Goal: Information Seeking & Learning: Check status

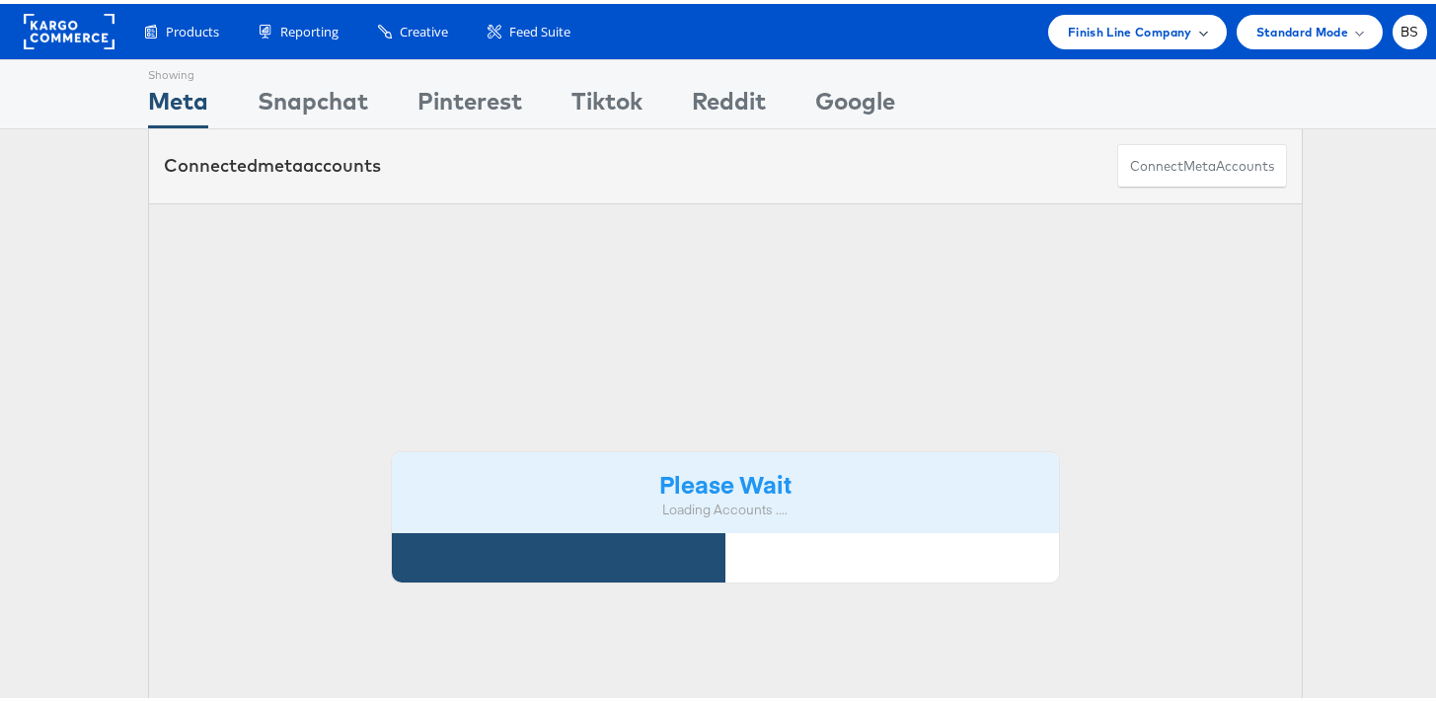
click at [1140, 32] on span "Finish Line Company" at bounding box center [1130, 28] width 124 height 21
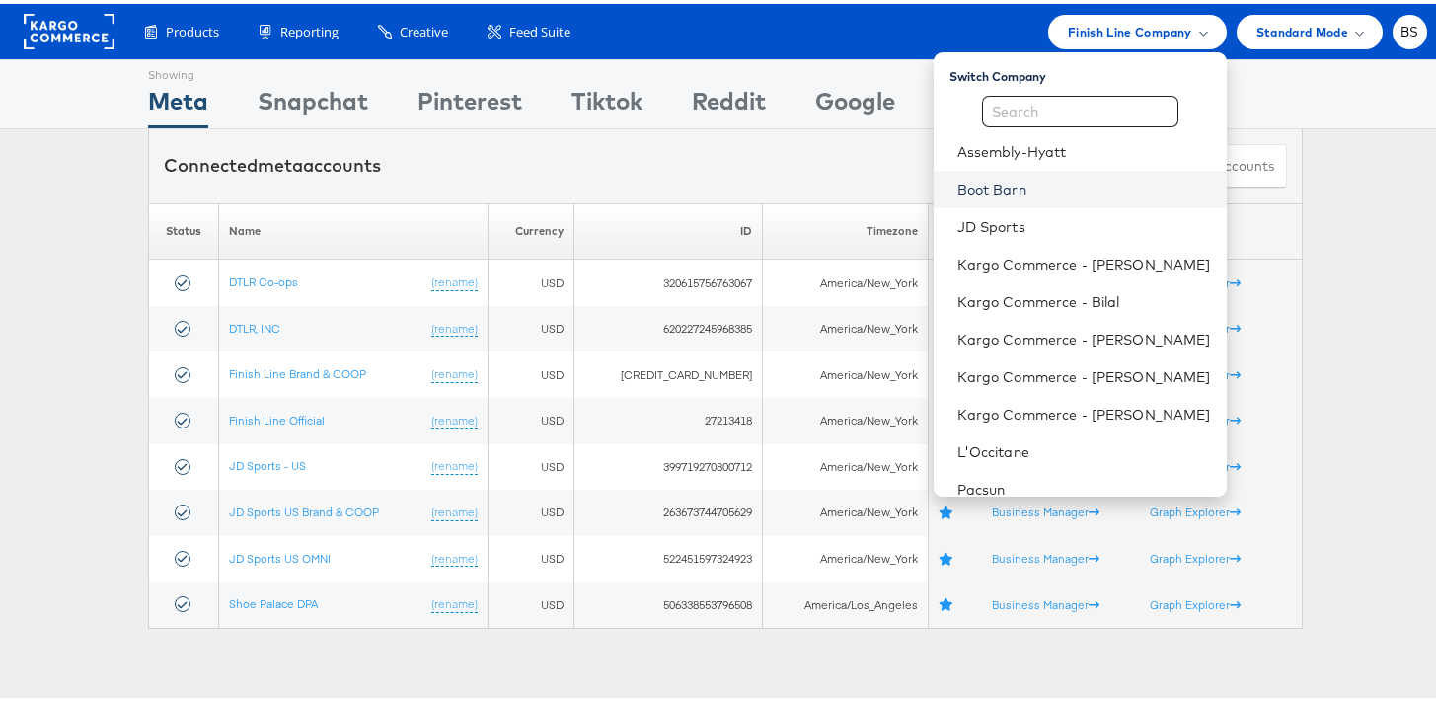
click at [1002, 187] on link "Boot Barn" at bounding box center [1084, 186] width 254 height 20
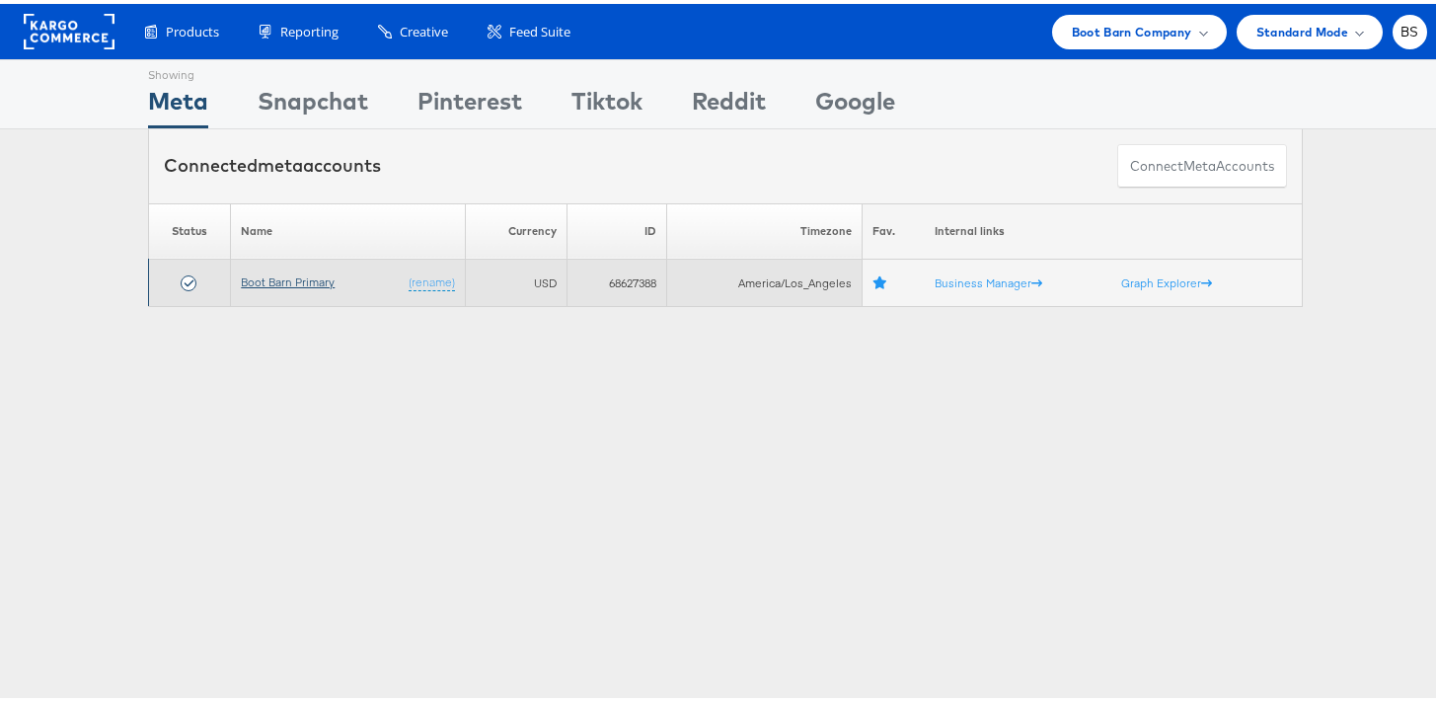
click at [251, 276] on link "Boot Barn Primary" at bounding box center [288, 277] width 94 height 15
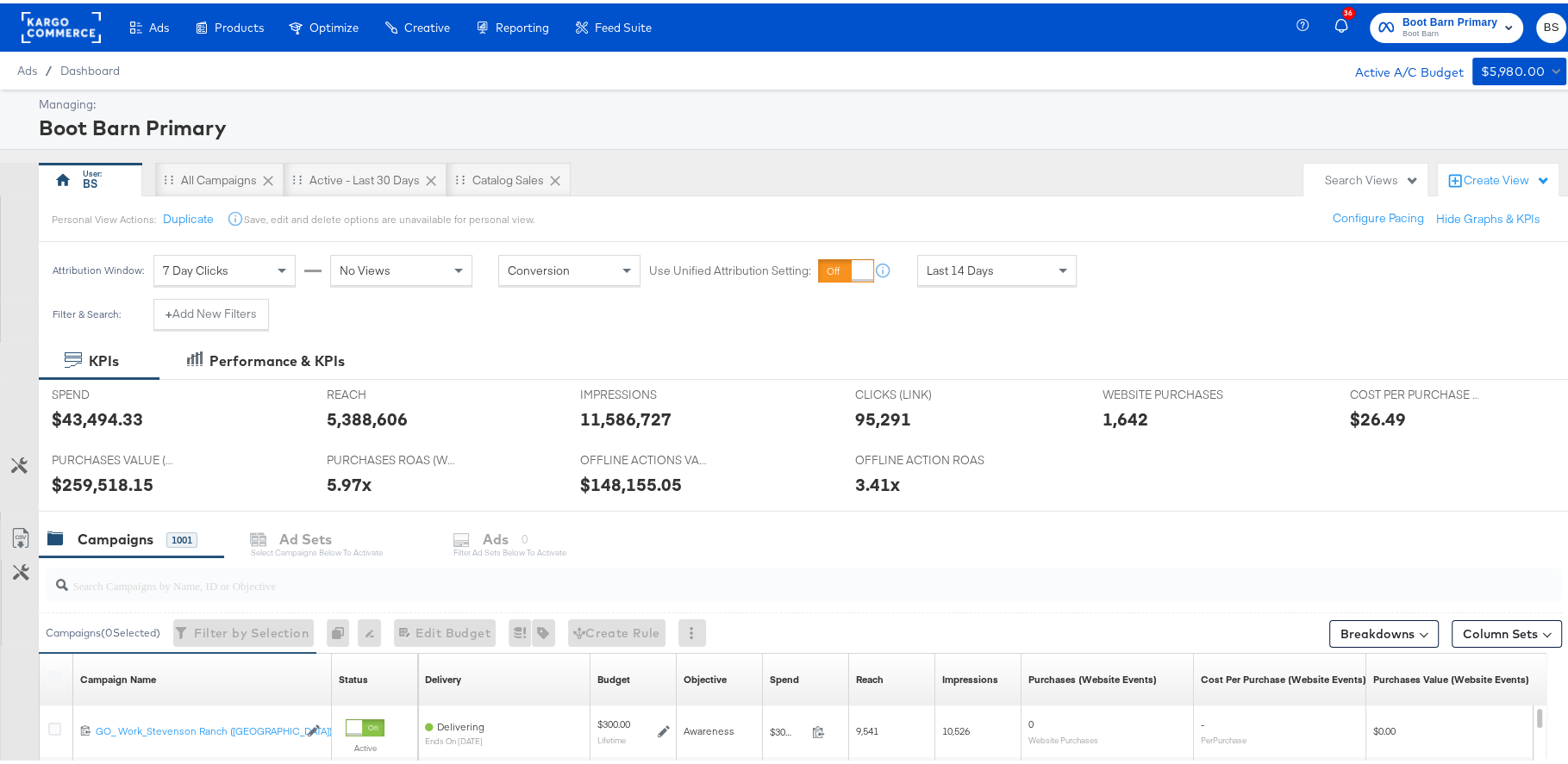
scroll to position [100, 0]
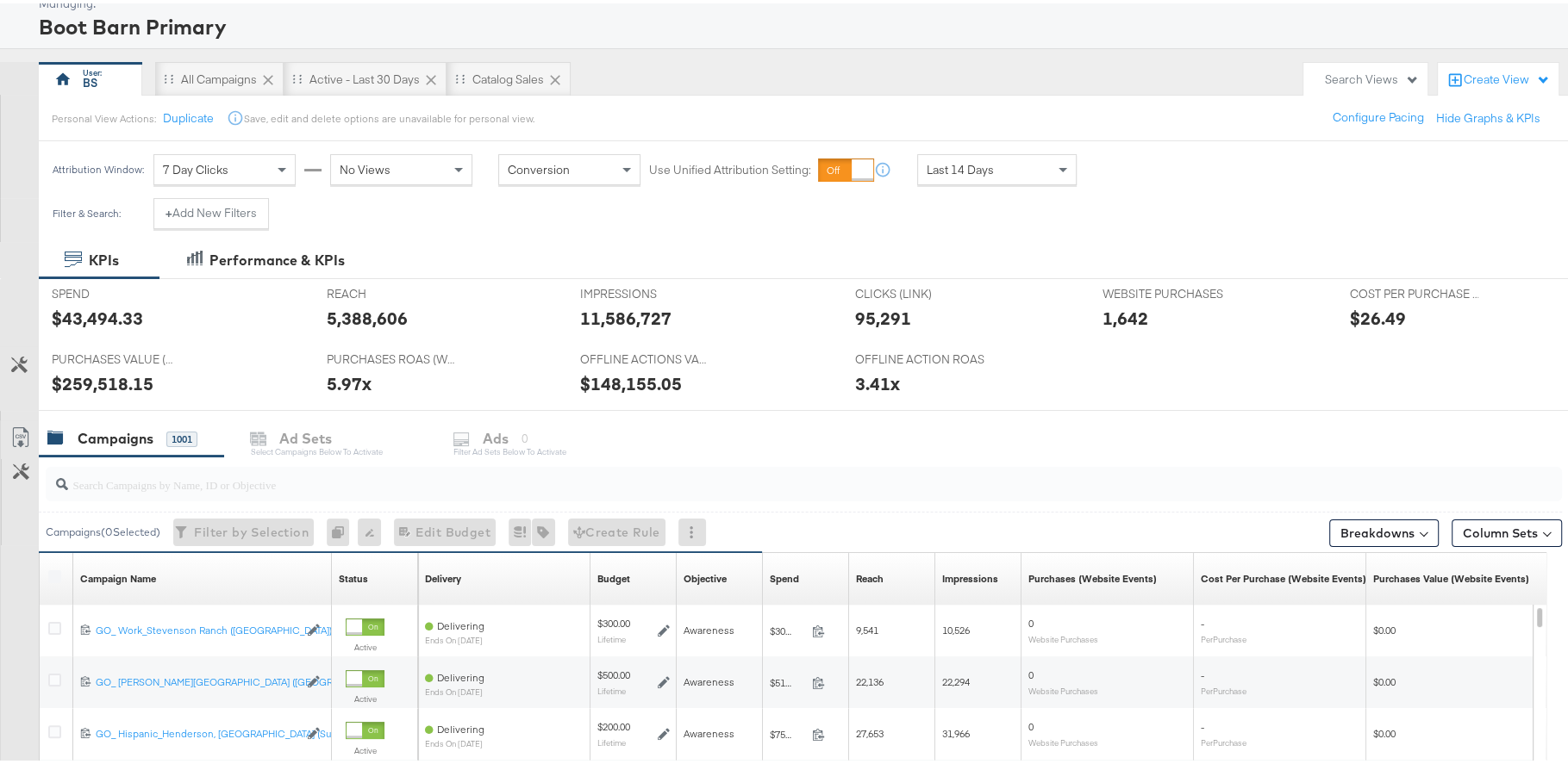
click at [403, 180] on div "No Views" at bounding box center [401, 167] width 142 height 31
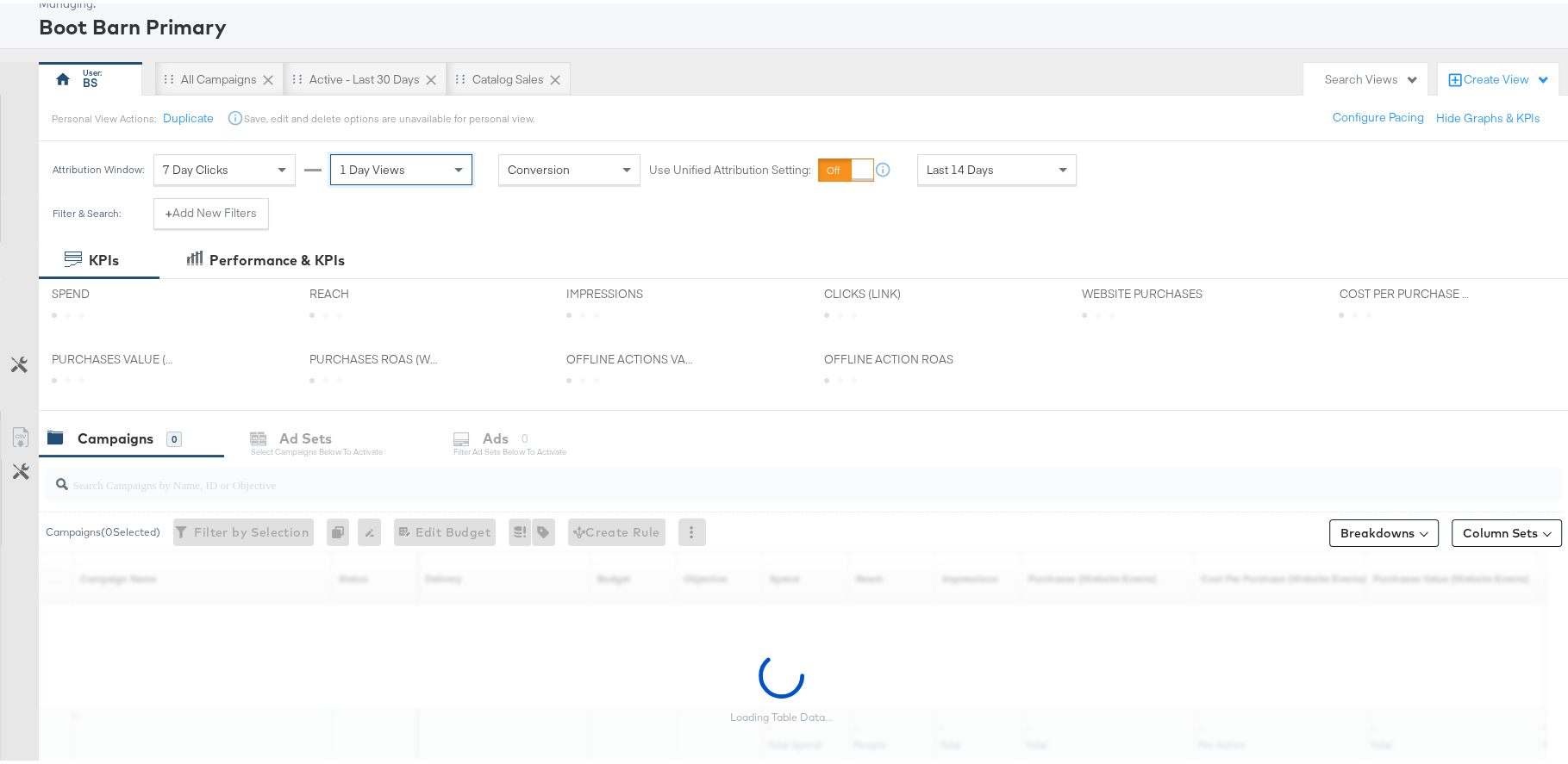
click at [590, 235] on div "Filter & Search: + Add New Filters" at bounding box center [791, 217] width 1584 height 44
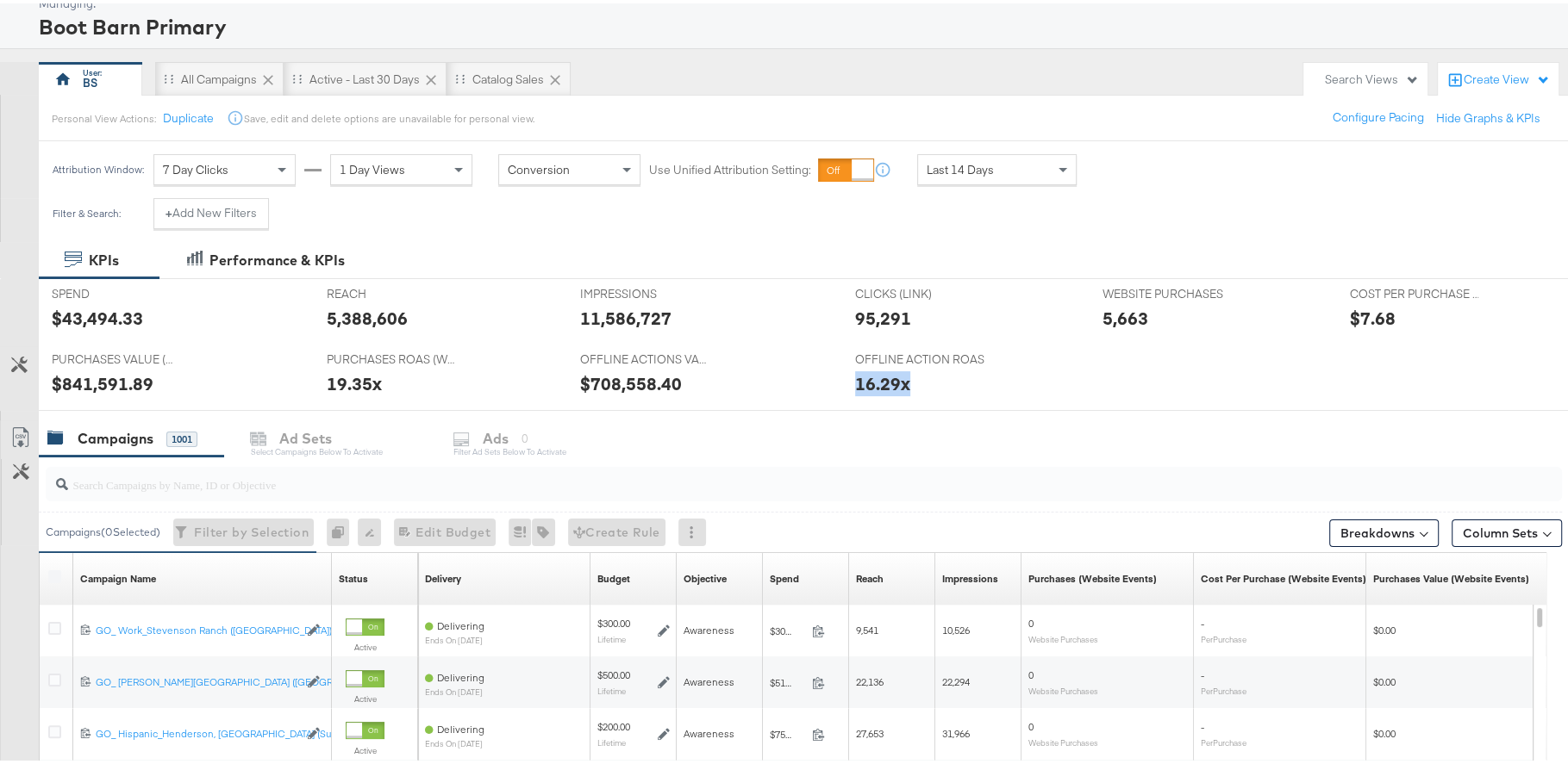
drag, startPoint x: 861, startPoint y: 383, endPoint x: 924, endPoint y: 388, distance: 63.2
click at [924, 388] on div "16.29x" at bounding box center [966, 380] width 222 height 25
click at [950, 395] on div "OFFLINE ACTION ROAS OFFLINE ACTION ROAS 16.29x" at bounding box center [965, 374] width 247 height 65
click at [881, 382] on div "16.29x" at bounding box center [882, 380] width 55 height 25
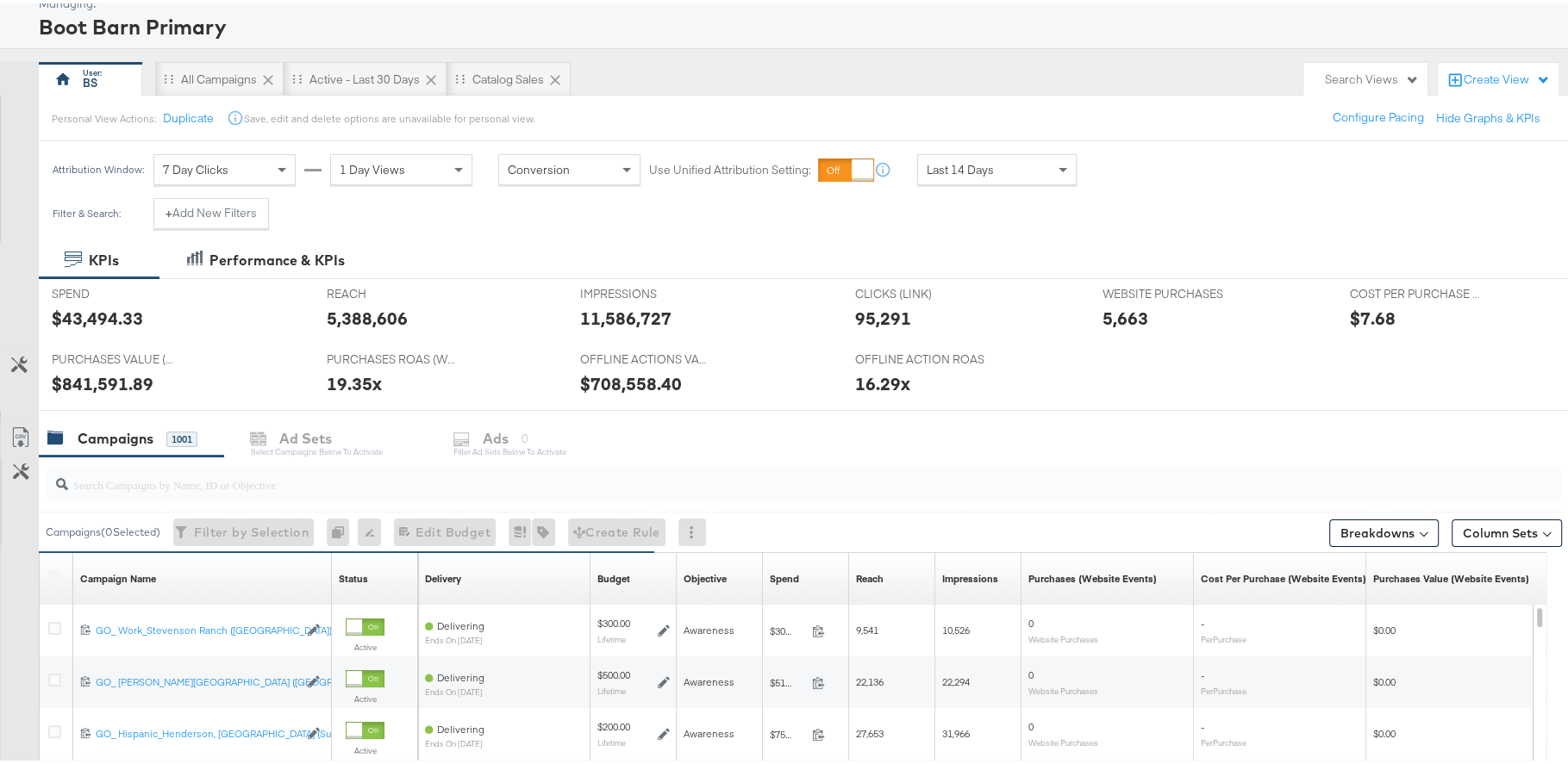
click at [914, 383] on div at bounding box center [939, 383] width 52 height 18
click at [223, 200] on button "+ Add New Filters" at bounding box center [211, 210] width 115 height 31
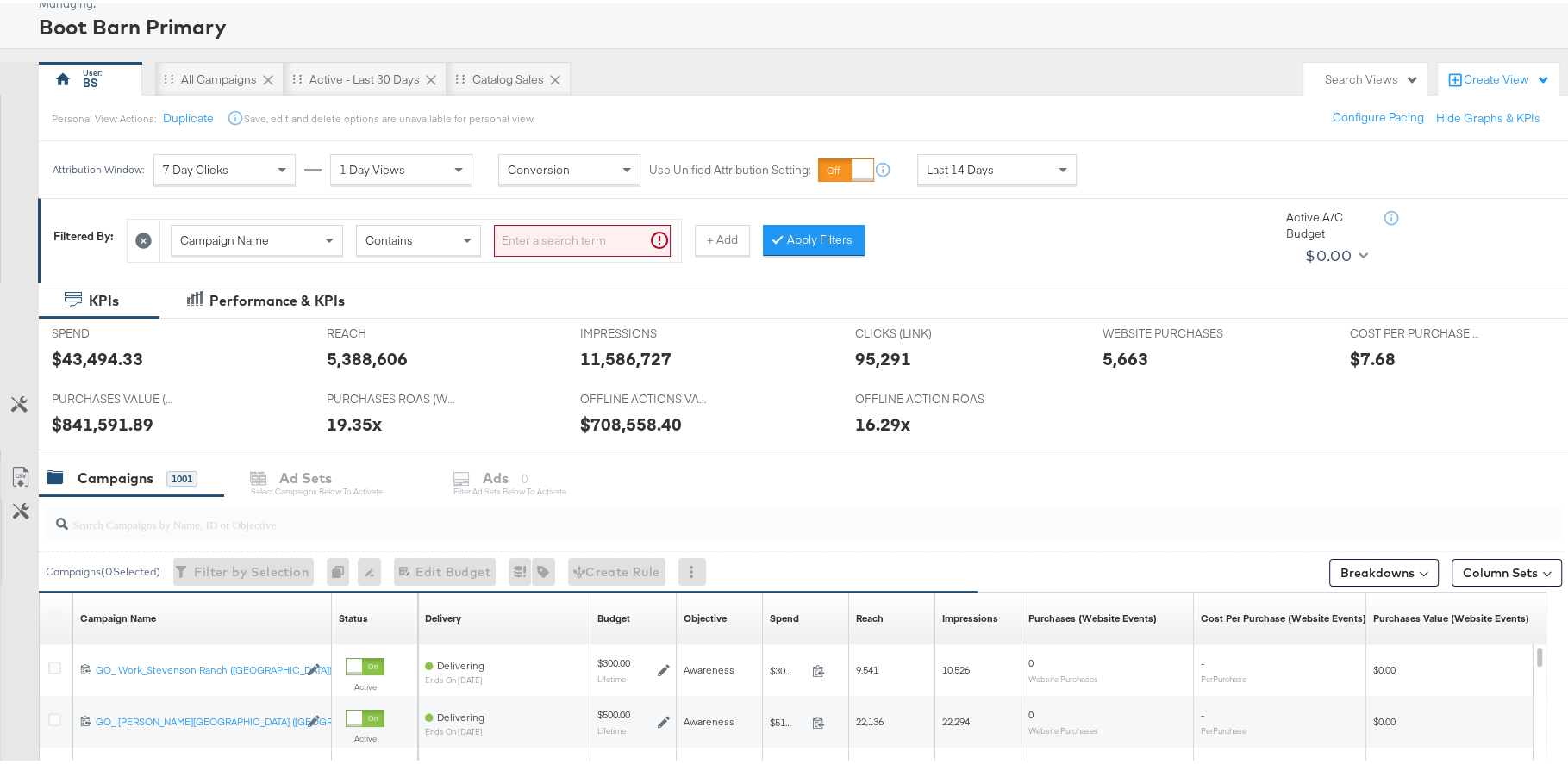
click at [282, 219] on div "Campaign Name Contains" at bounding box center [421, 237] width 521 height 42
click at [281, 245] on div "Campaign Name" at bounding box center [256, 237] width 170 height 30
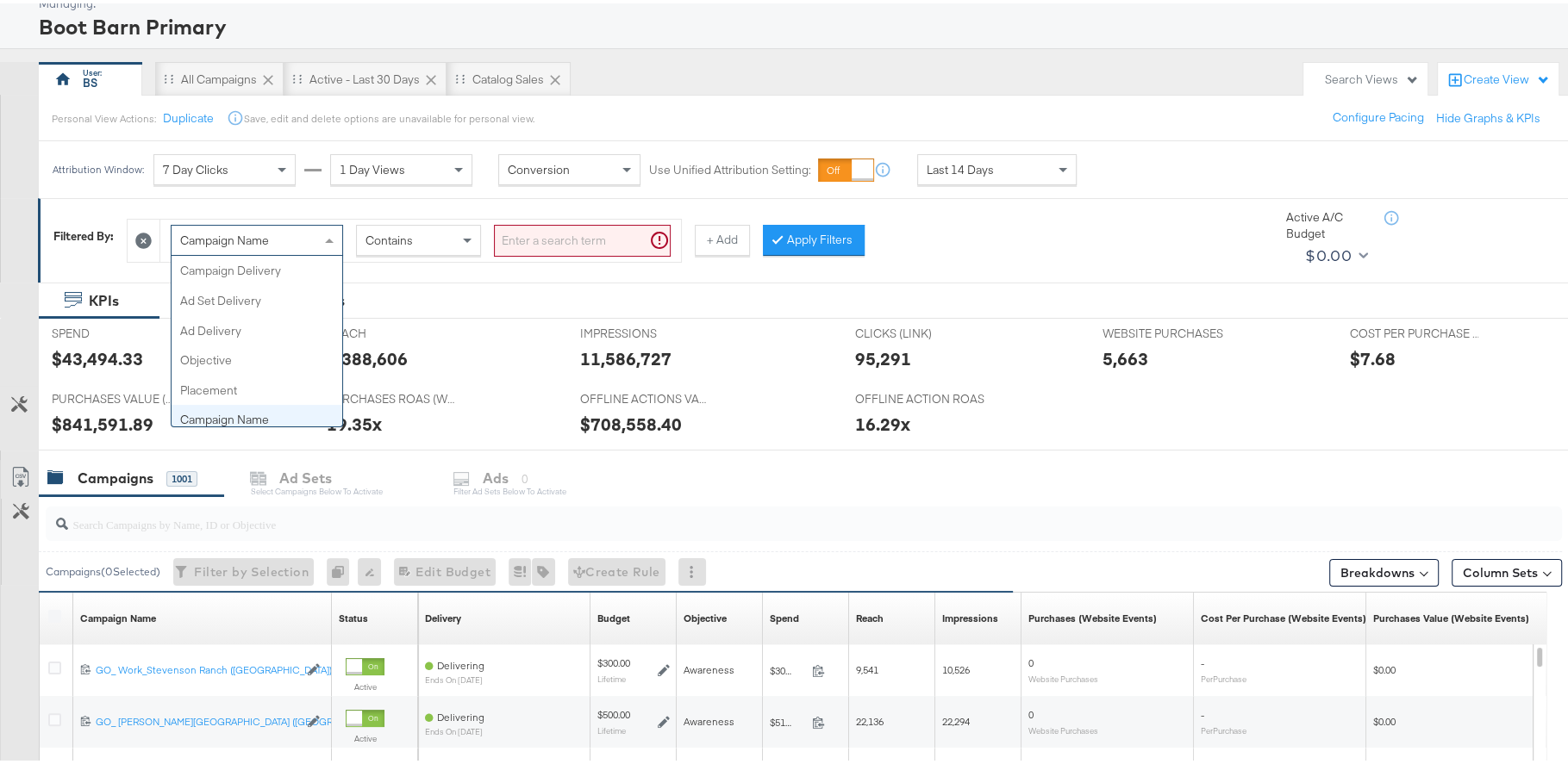
scroll to position [148, 0]
click at [281, 235] on div "Campaign Name" at bounding box center [256, 237] width 170 height 30
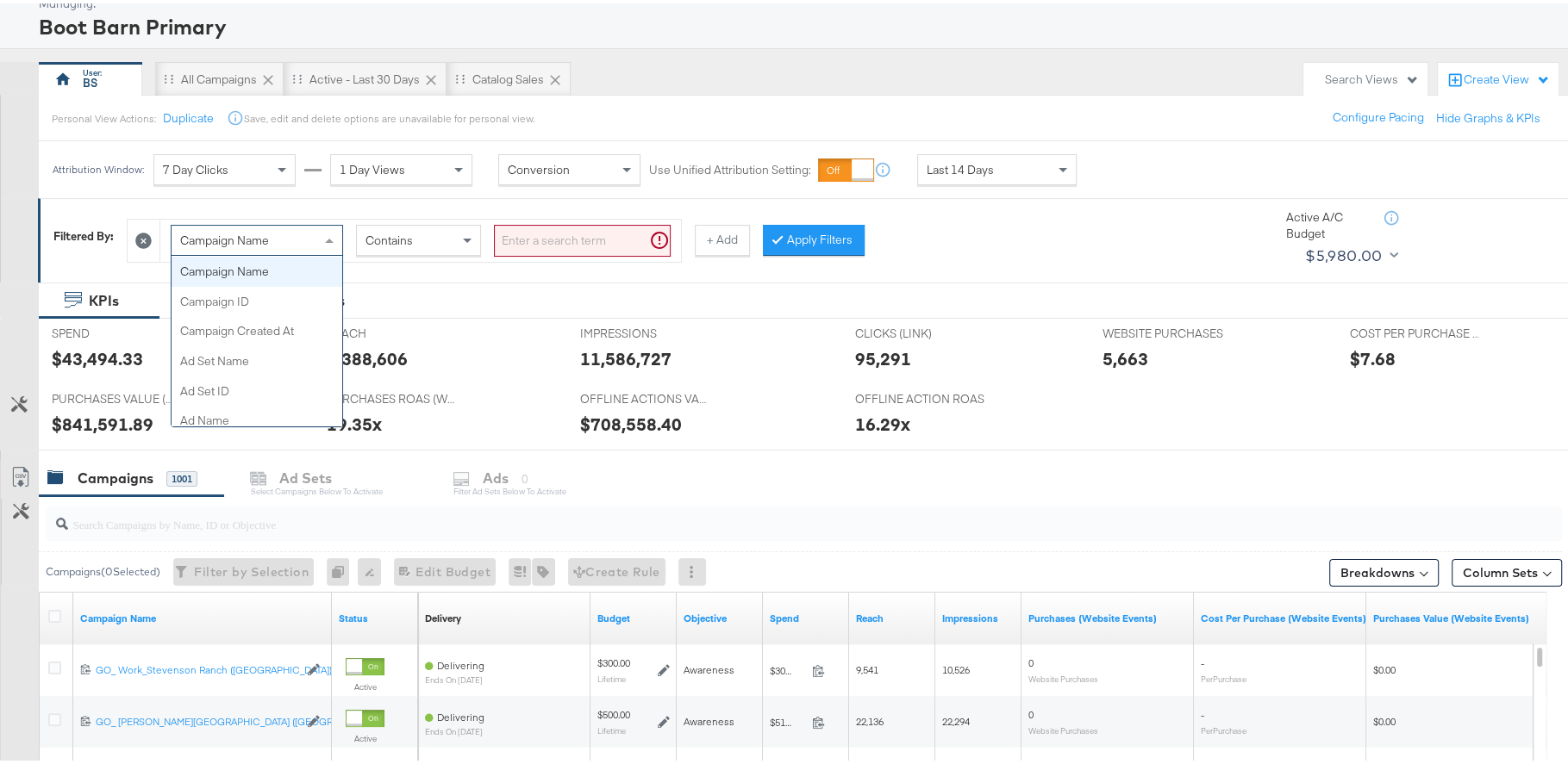
click at [151, 244] on div at bounding box center [143, 237] width 32 height 42
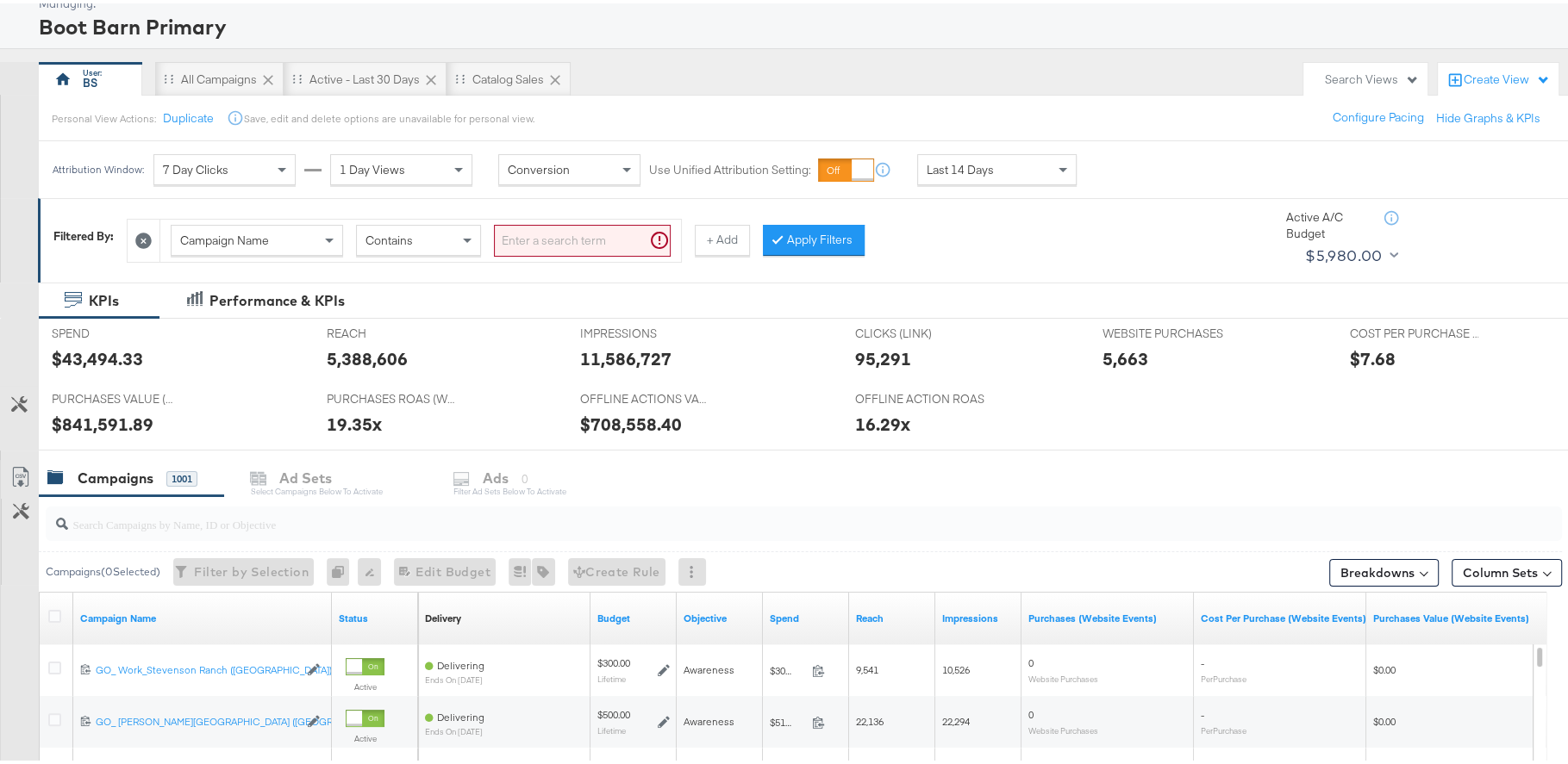
click at [145, 233] on icon at bounding box center [143, 237] width 17 height 17
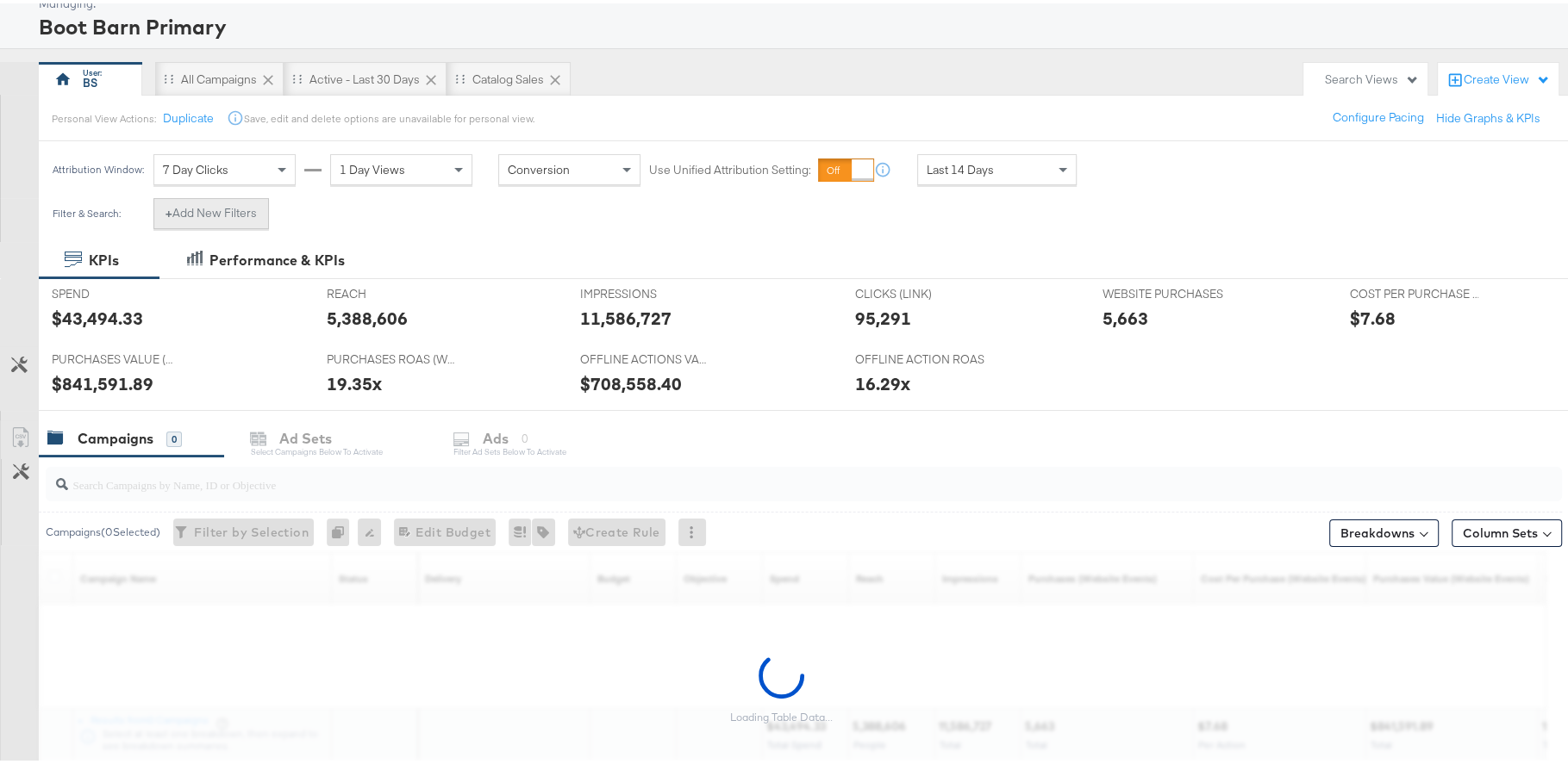
click at [219, 208] on button "+ Add New Filters" at bounding box center [211, 210] width 115 height 31
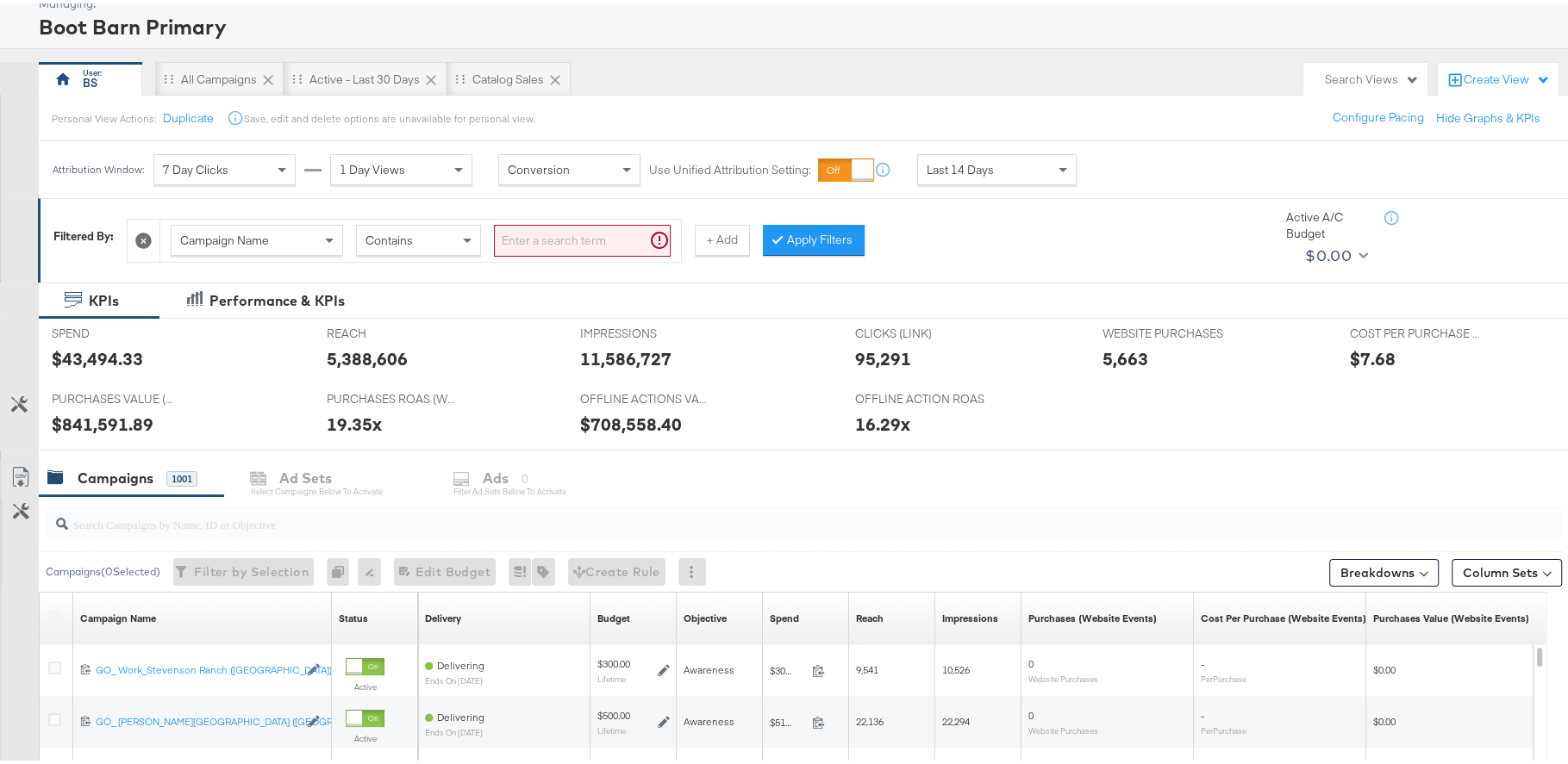
click at [273, 237] on div "Campaign Name" at bounding box center [256, 237] width 170 height 30
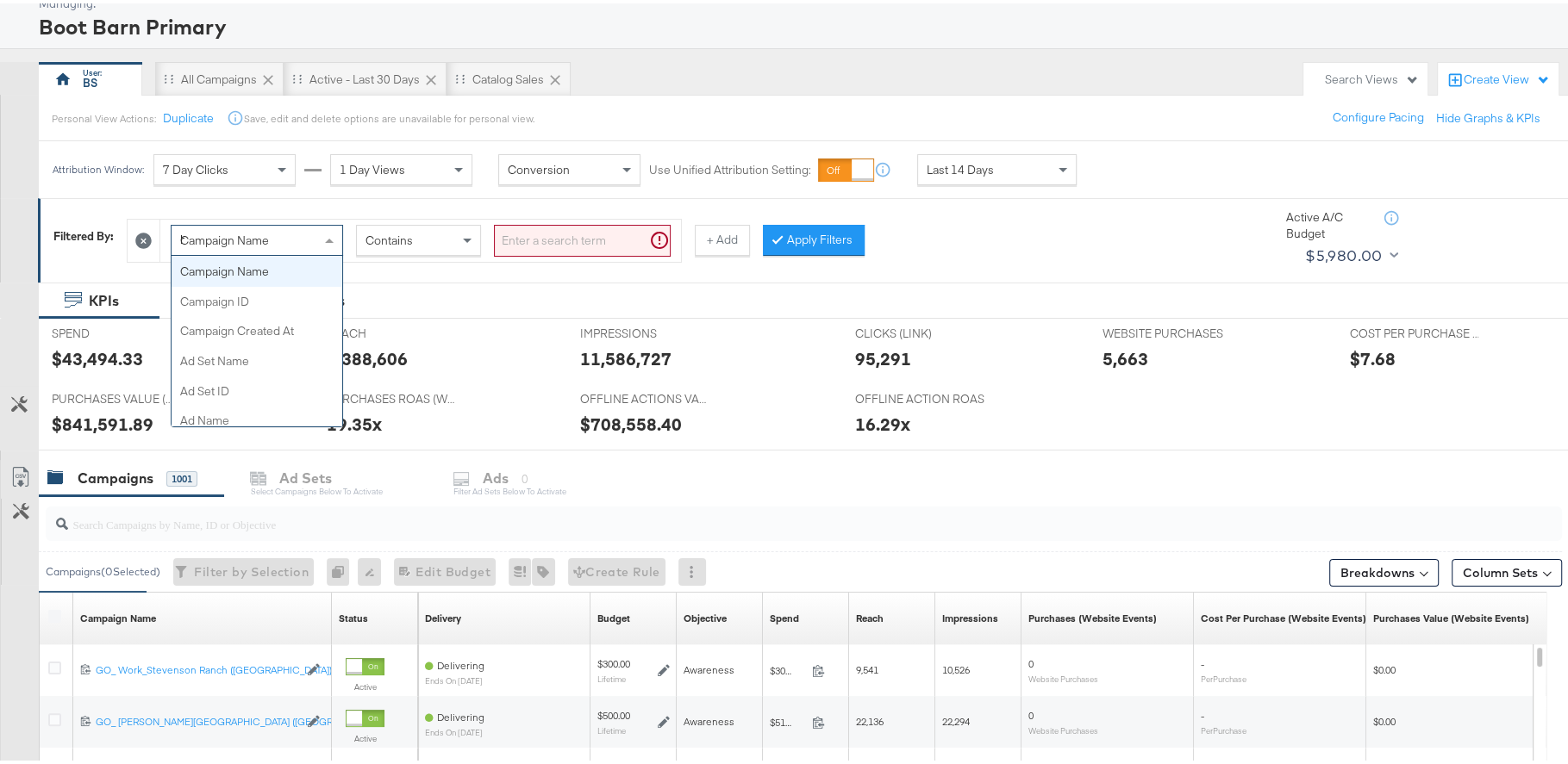
scroll to position [0, 0]
type input "had"
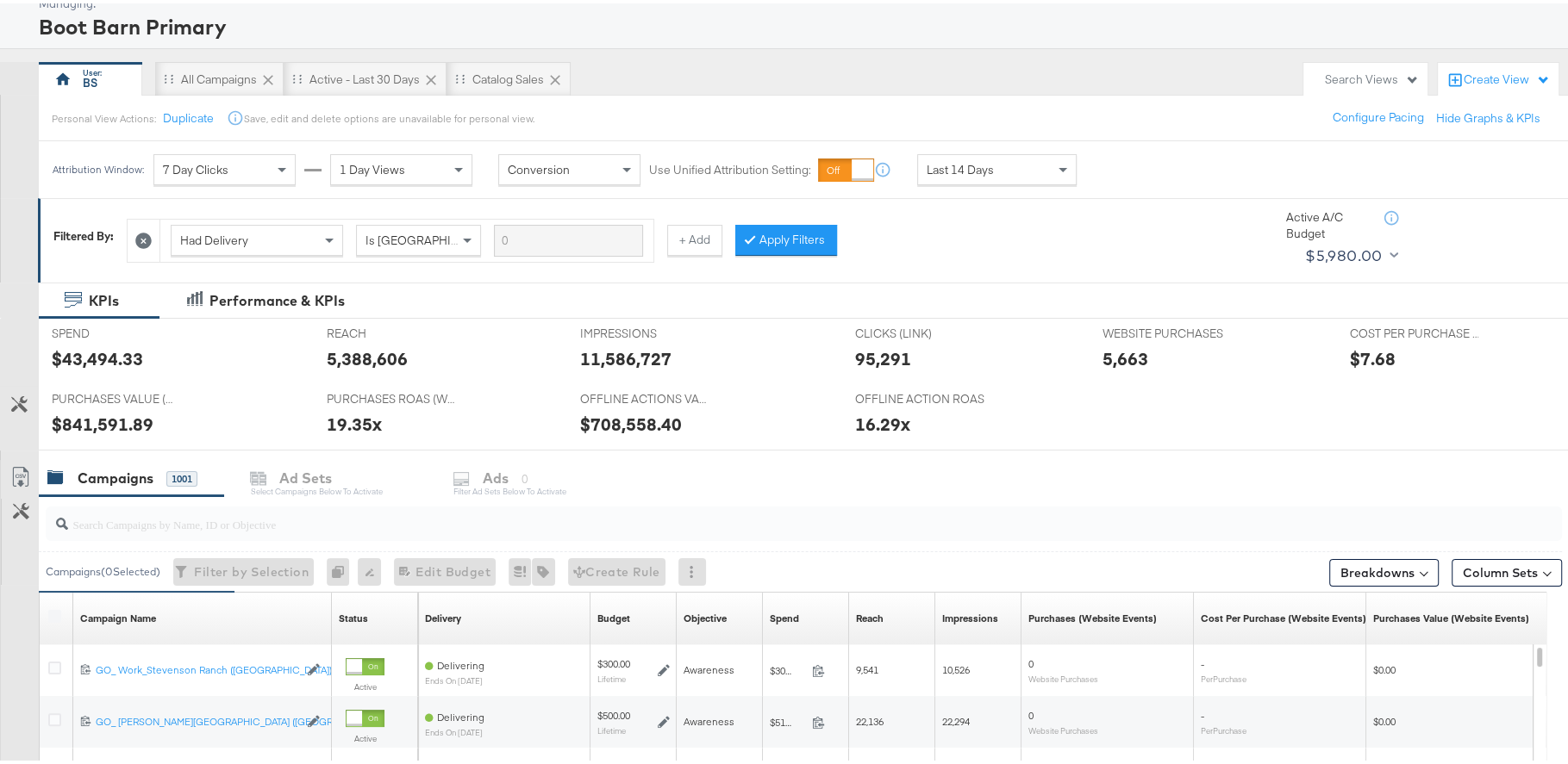
drag, startPoint x: 780, startPoint y: 243, endPoint x: 794, endPoint y: 244, distance: 14.0
click at [780, 243] on button "Apply Filters" at bounding box center [786, 237] width 101 height 31
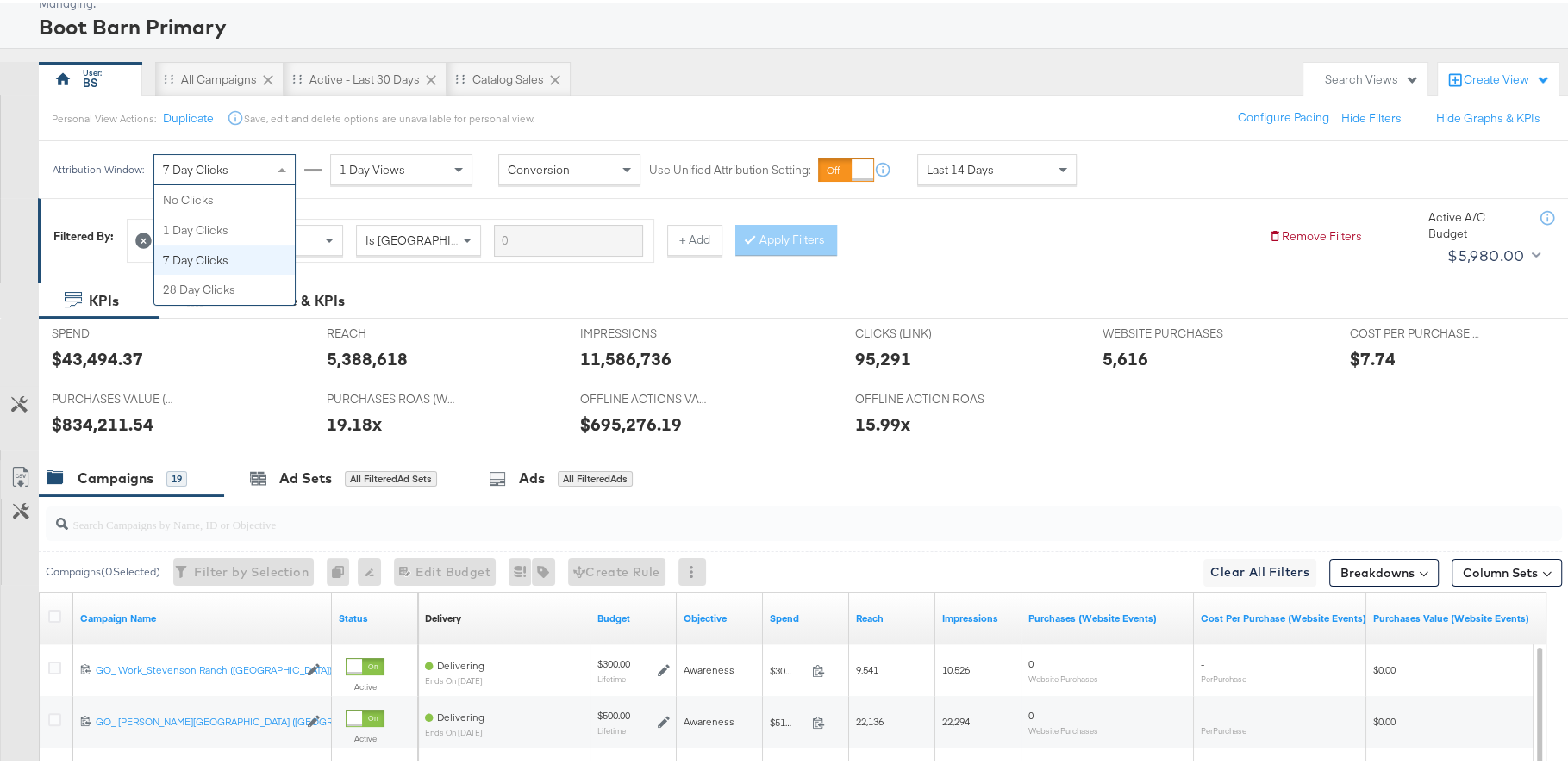
click at [256, 162] on div "7 Day Clicks" at bounding box center [224, 167] width 141 height 30
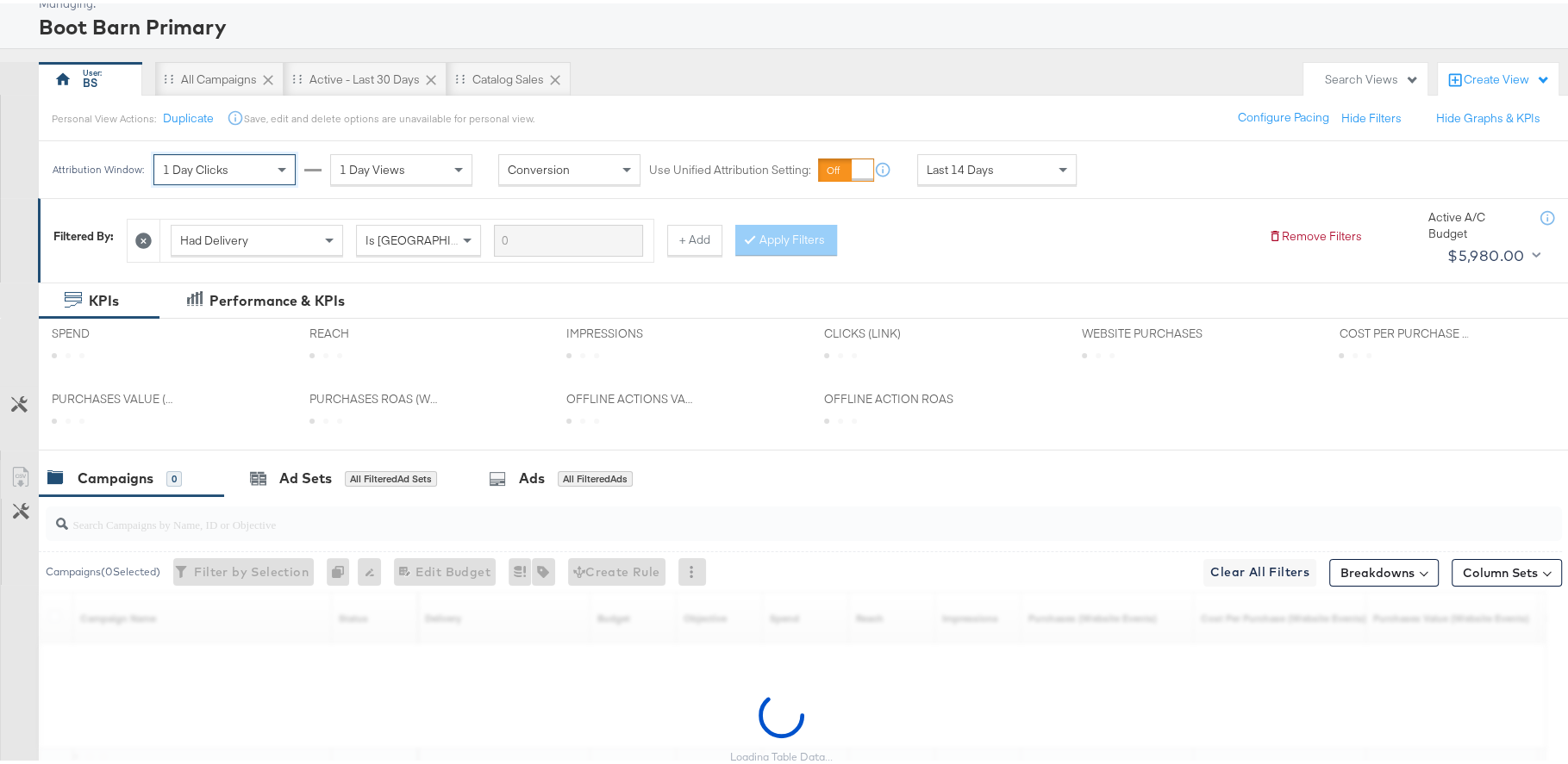
click at [372, 163] on span "1 Day Views" at bounding box center [372, 167] width 66 height 16
drag, startPoint x: 389, startPoint y: 203, endPoint x: 475, endPoint y: 264, distance: 105.4
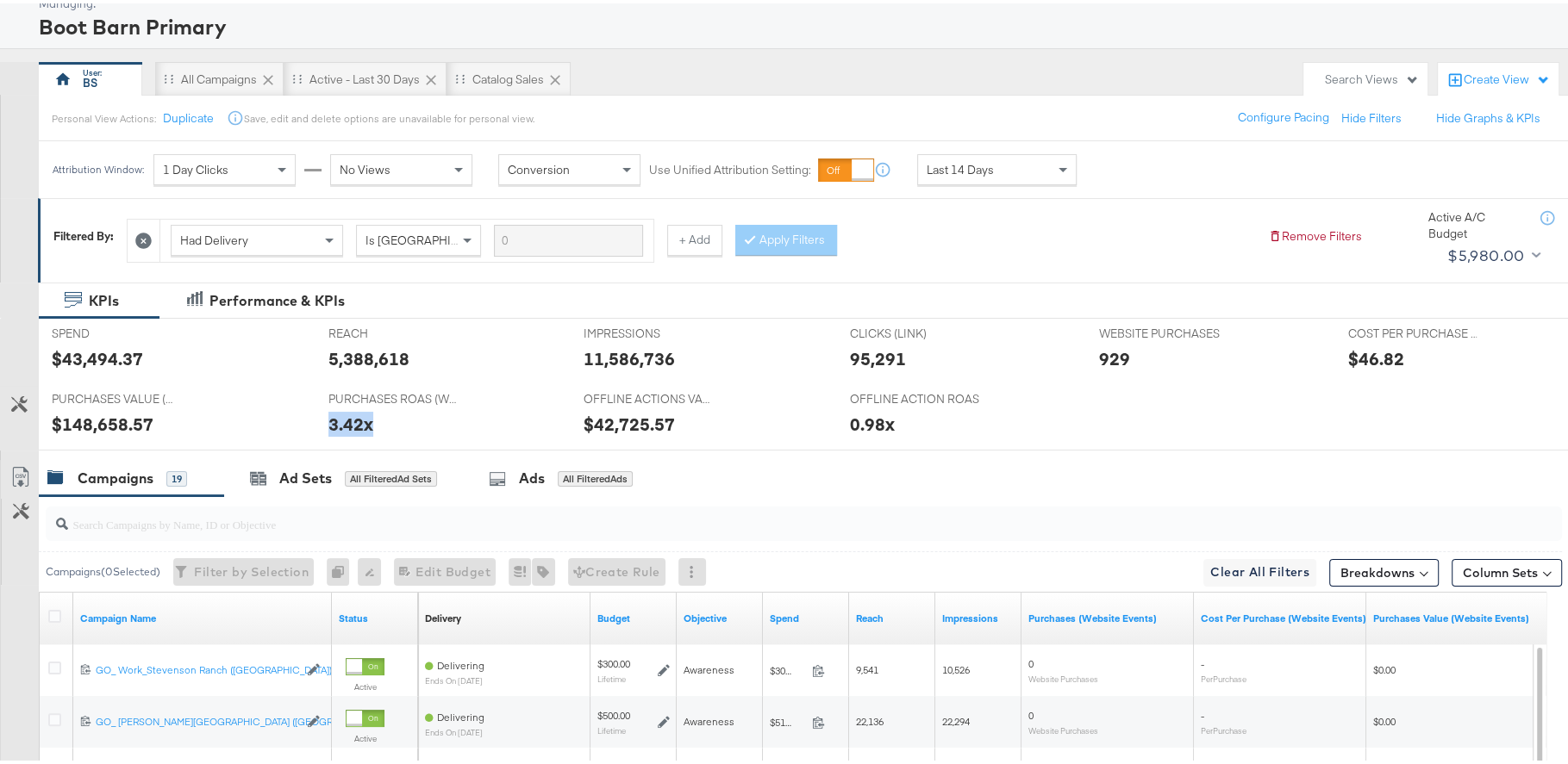
click at [402, 426] on div "3.42x" at bounding box center [443, 421] width 230 height 25
drag, startPoint x: 425, startPoint y: 417, endPoint x: 452, endPoint y: 417, distance: 27.0
click at [425, 417] on div "3.42x" at bounding box center [443, 421] width 230 height 25
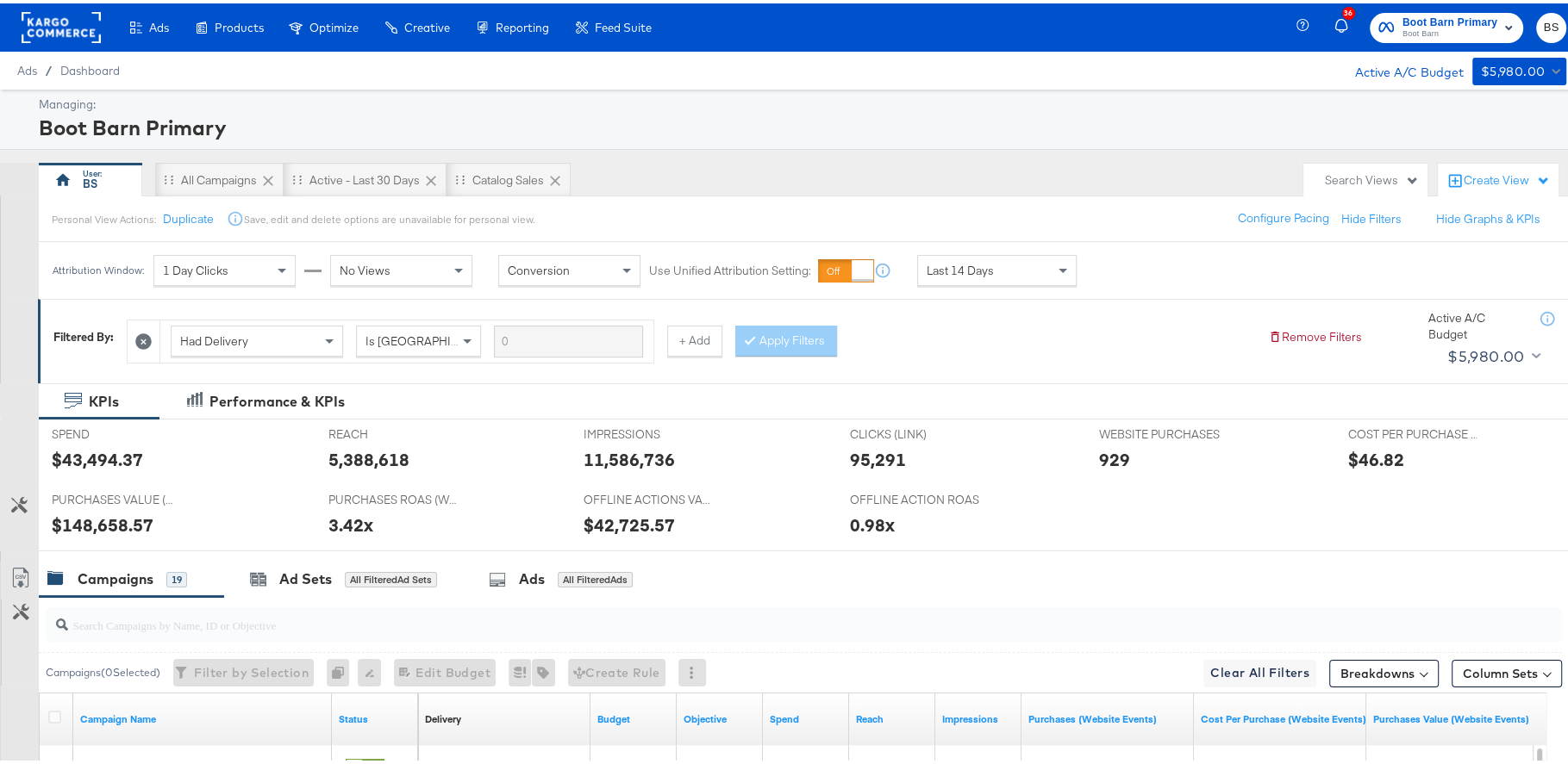
click at [1060, 357] on div "Had Delivery Is Greater Than + Add Apply Filters" at bounding box center [690, 334] width 1128 height 52
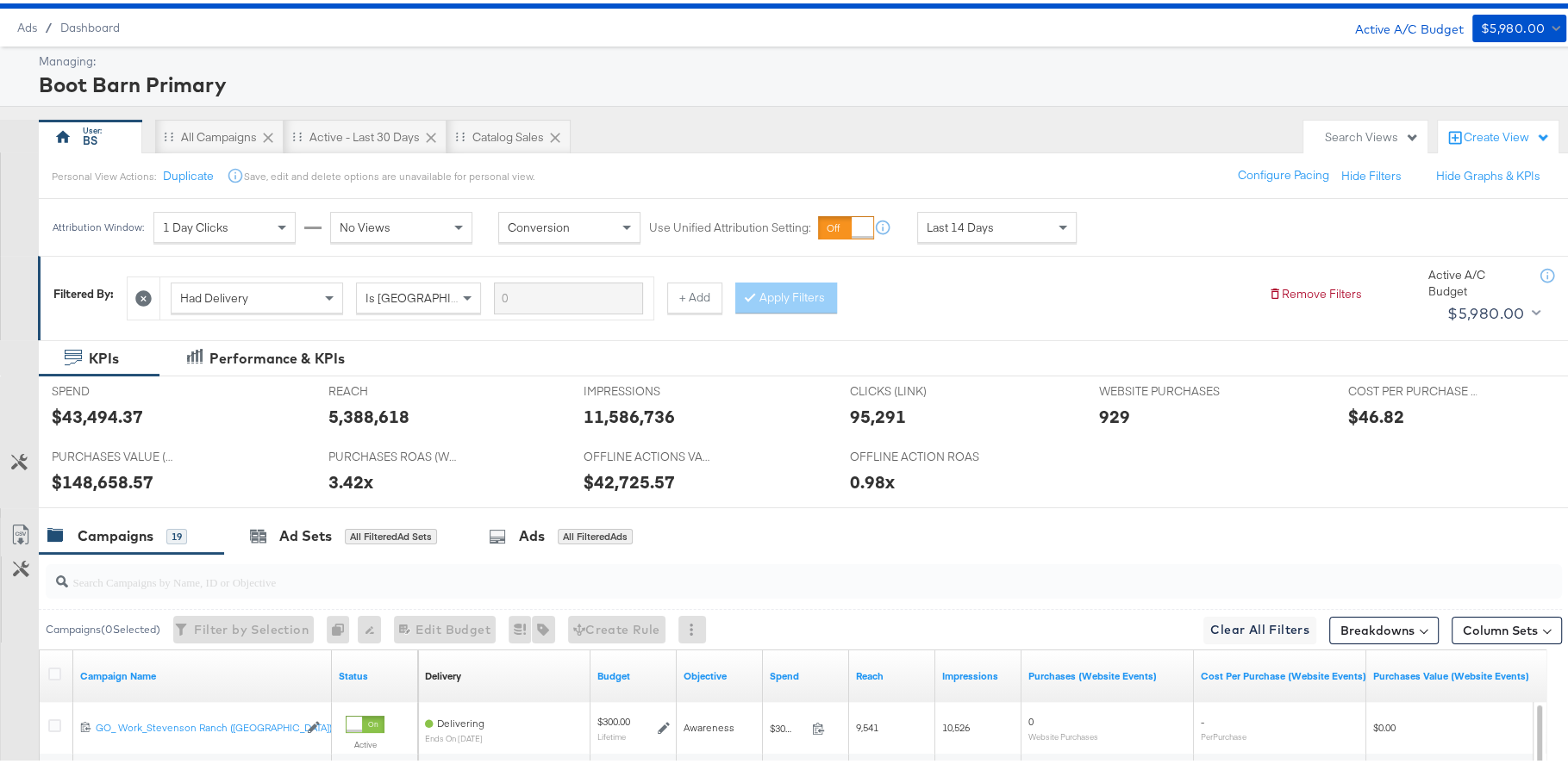
click at [309, 225] on div "1 Day Clicks No Views" at bounding box center [313, 224] width 319 height 31
drag, startPoint x: 259, startPoint y: 222, endPoint x: 262, endPoint y: 232, distance: 10.4
click at [259, 222] on div "1 Day Clicks" at bounding box center [224, 224] width 141 height 30
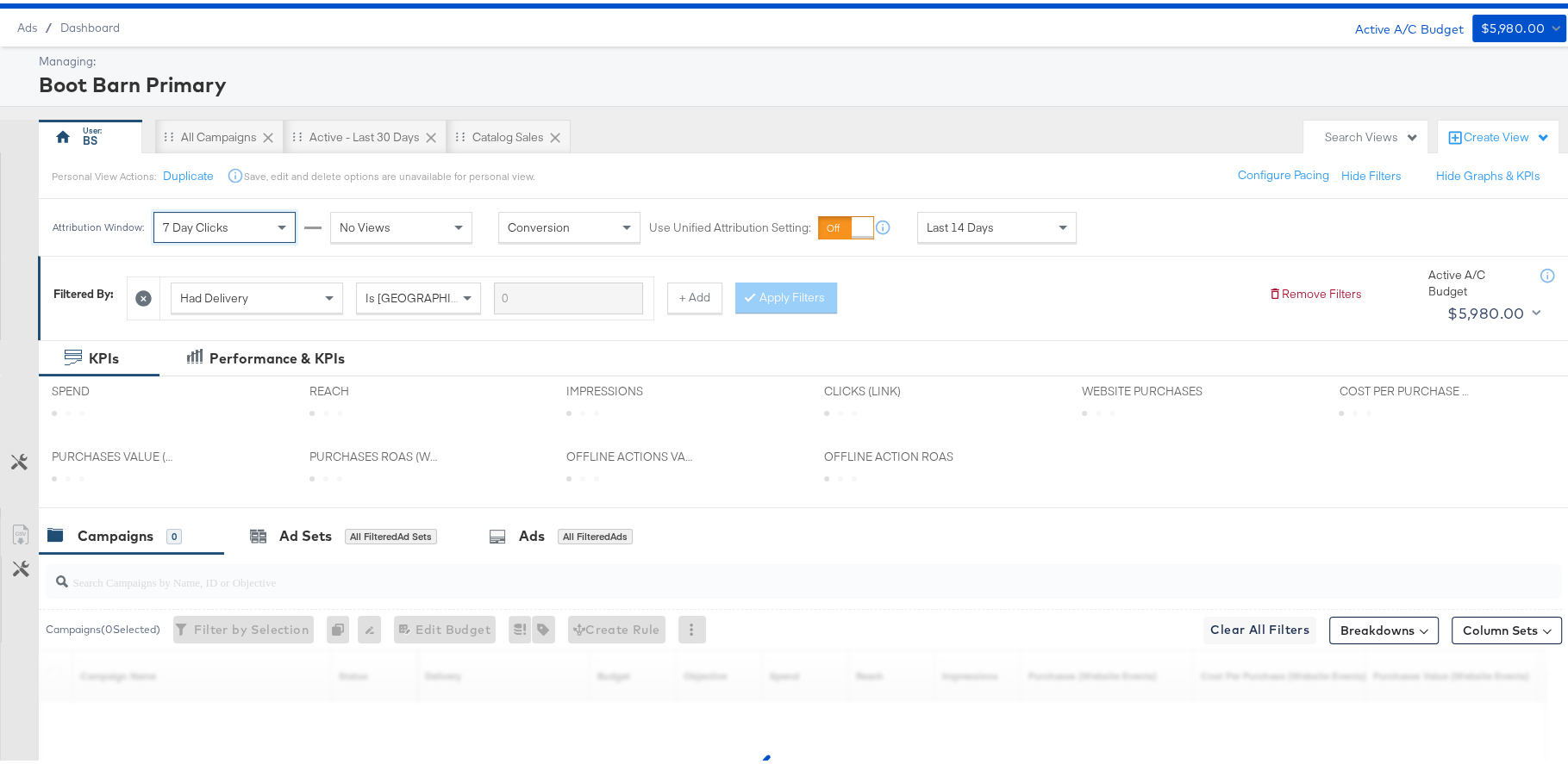
click at [370, 219] on span "No Views" at bounding box center [365, 224] width 51 height 16
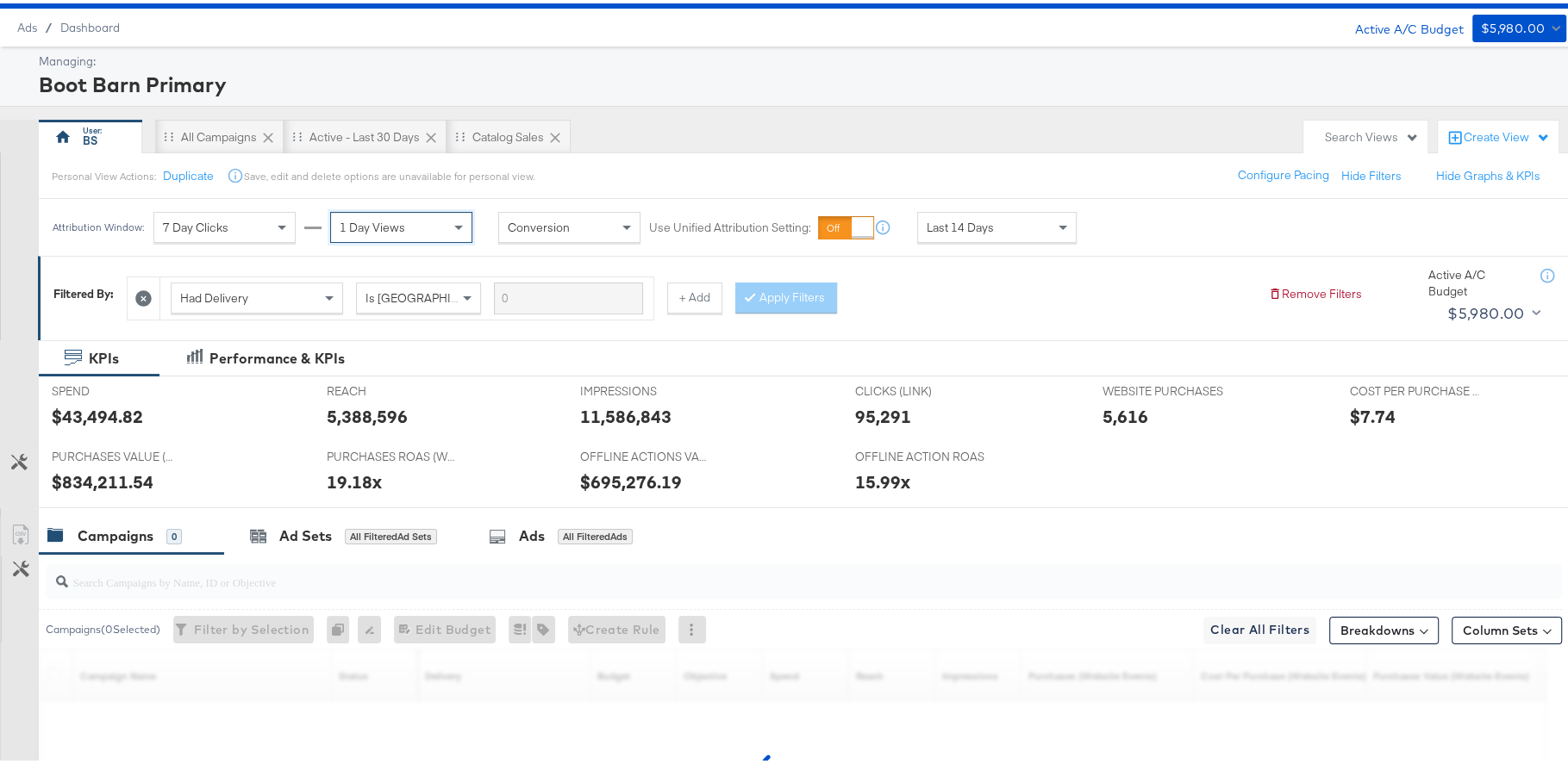
click at [729, 144] on div "BS All Campaigns Active - Last 30 Days Catalog Sales" at bounding box center [667, 133] width 1256 height 34
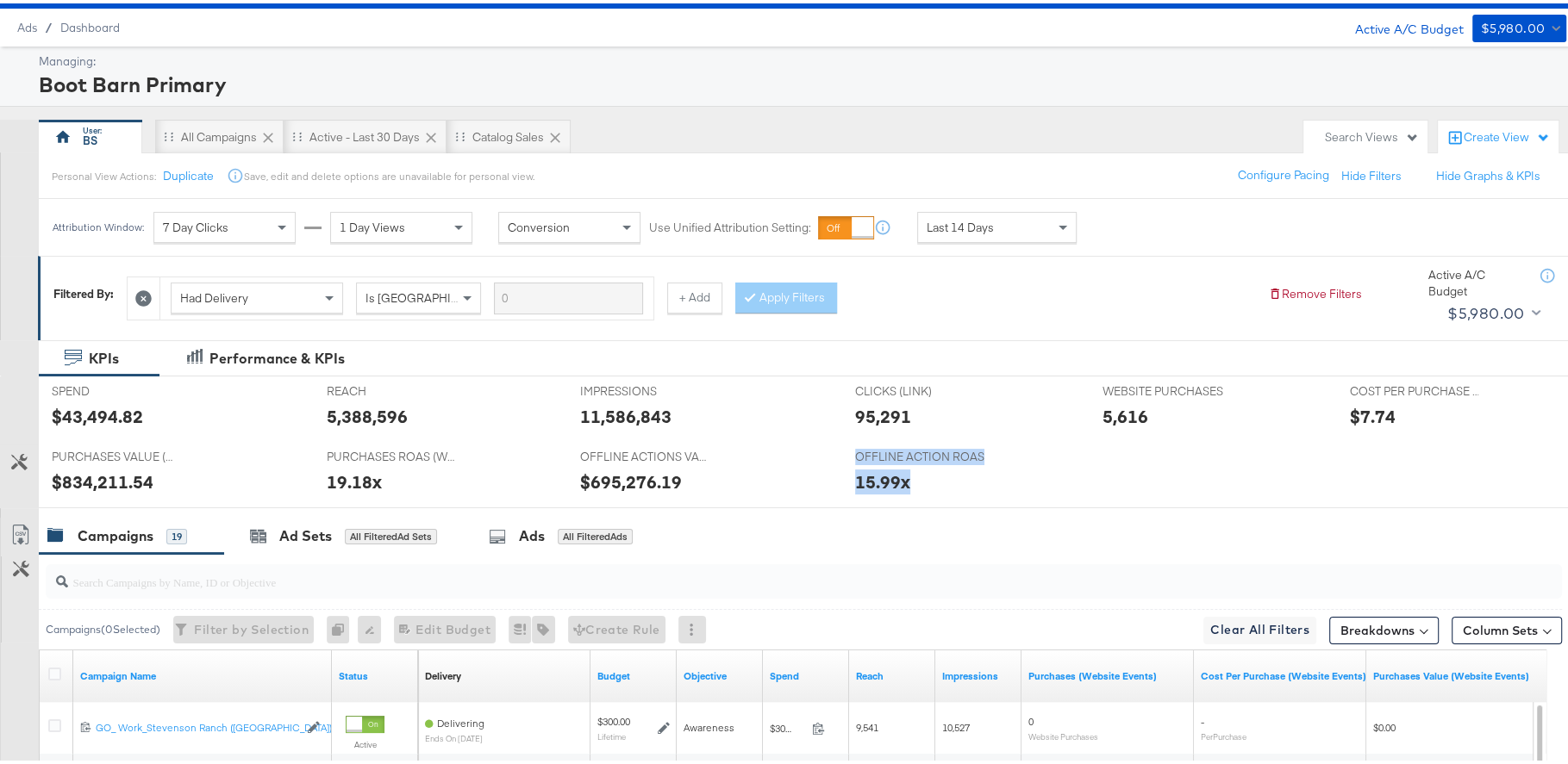
drag, startPoint x: 848, startPoint y: 457, endPoint x: 918, endPoint y: 497, distance: 80.6
click at [918, 497] on div "OFFLINE ACTION ROAS OFFLINE ACTION ROAS 15.99x" at bounding box center [965, 471] width 247 height 65
click at [929, 473] on div at bounding box center [939, 482] width 52 height 18
click at [245, 220] on div "7 Day Clicks" at bounding box center [224, 224] width 141 height 30
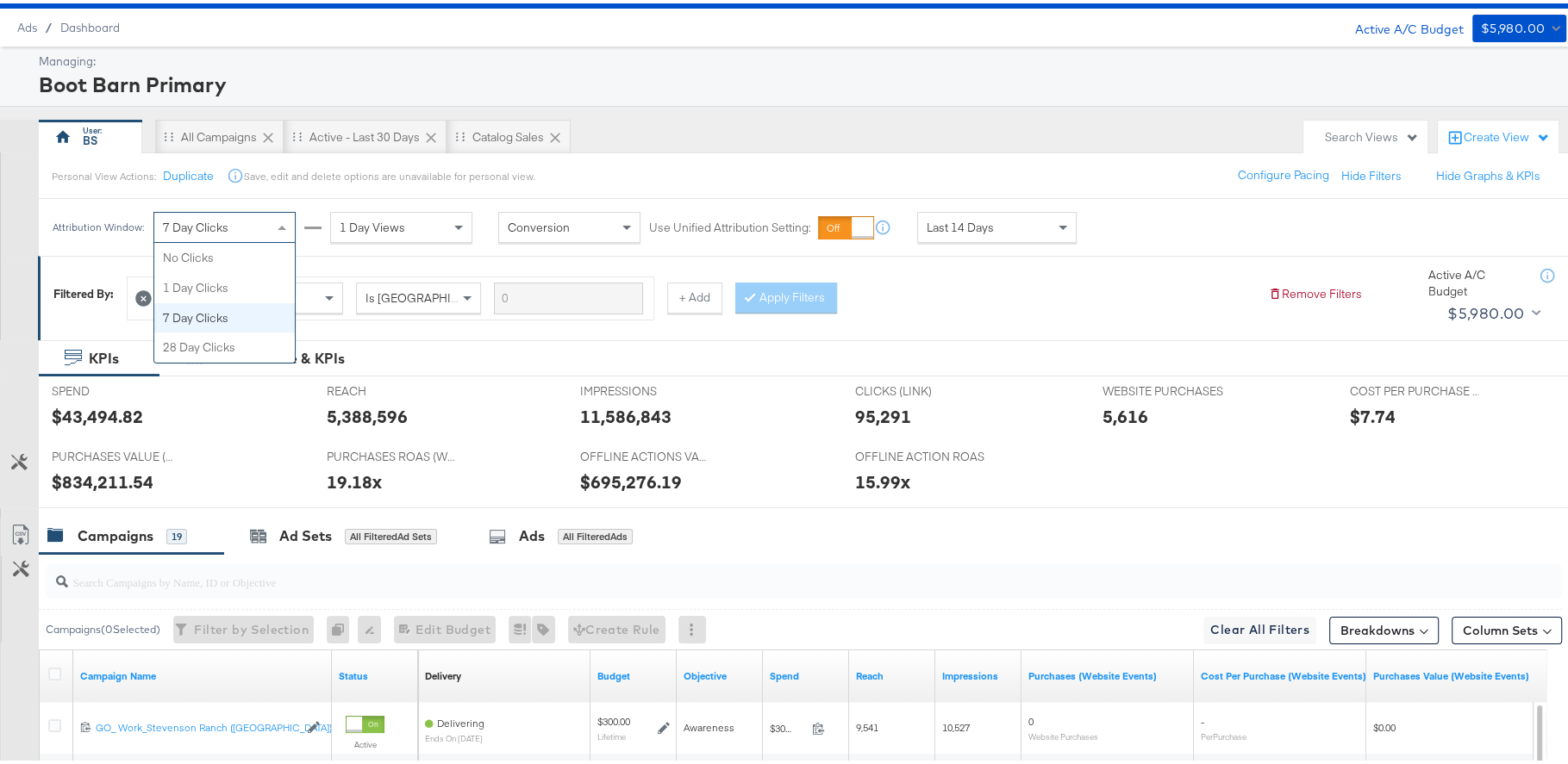
drag, startPoint x: 1085, startPoint y: 453, endPoint x: 936, endPoint y: 430, distance: 150.8
click at [1085, 453] on div "SPEND SPEND $43,494.82 REACH REACH 5,388,596 IMPRESSIONS IMPRESSIONS 11,586,843…" at bounding box center [811, 438] width 1544 height 133
drag, startPoint x: 278, startPoint y: 221, endPoint x: 269, endPoint y: 226, distance: 10.3
click at [278, 223] on span at bounding box center [282, 225] width 9 height 6
drag, startPoint x: 241, startPoint y: 217, endPoint x: 238, endPoint y: 234, distance: 17.3
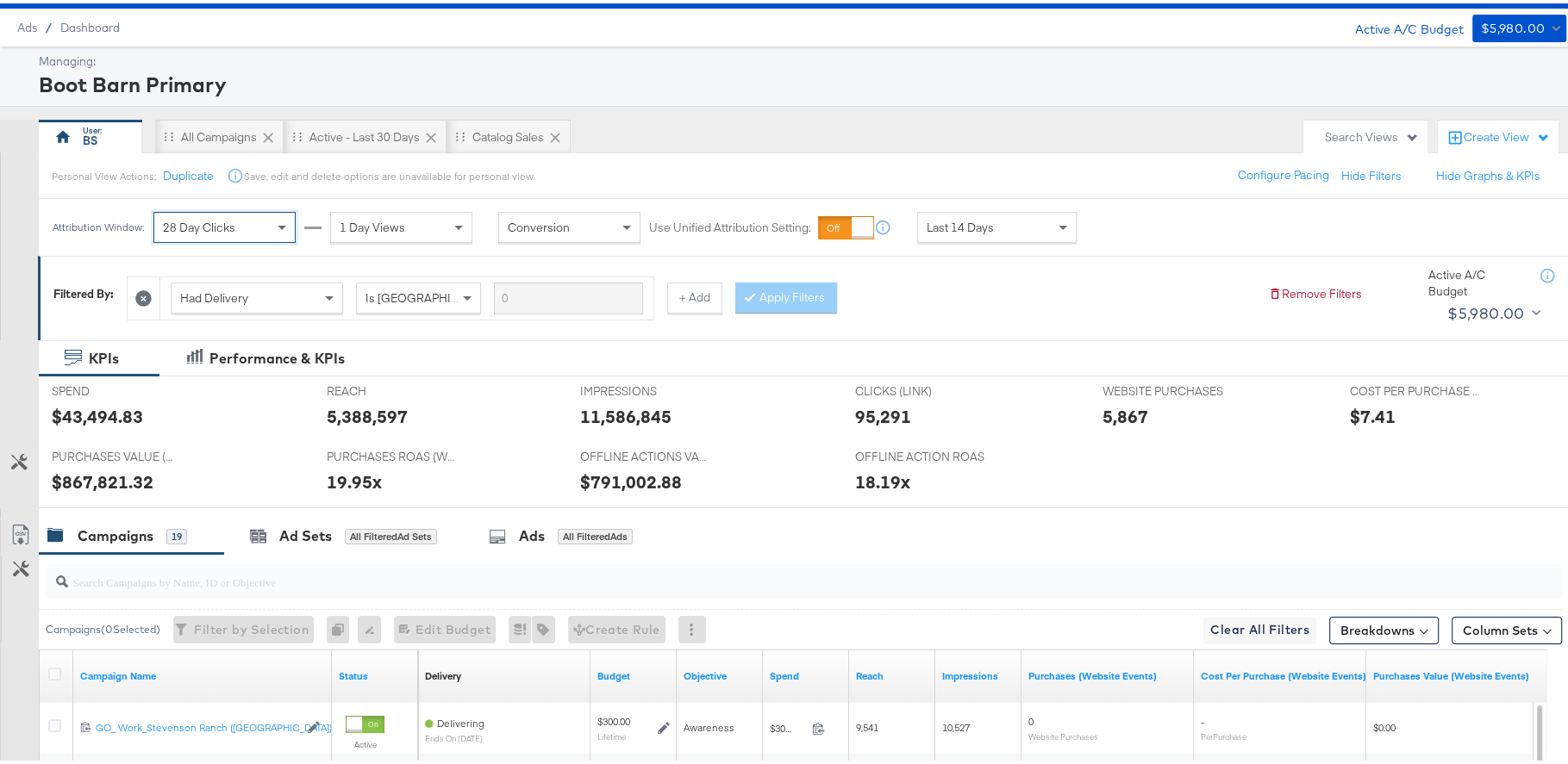
click at [241, 217] on div "28 Day Clicks" at bounding box center [224, 224] width 141 height 30
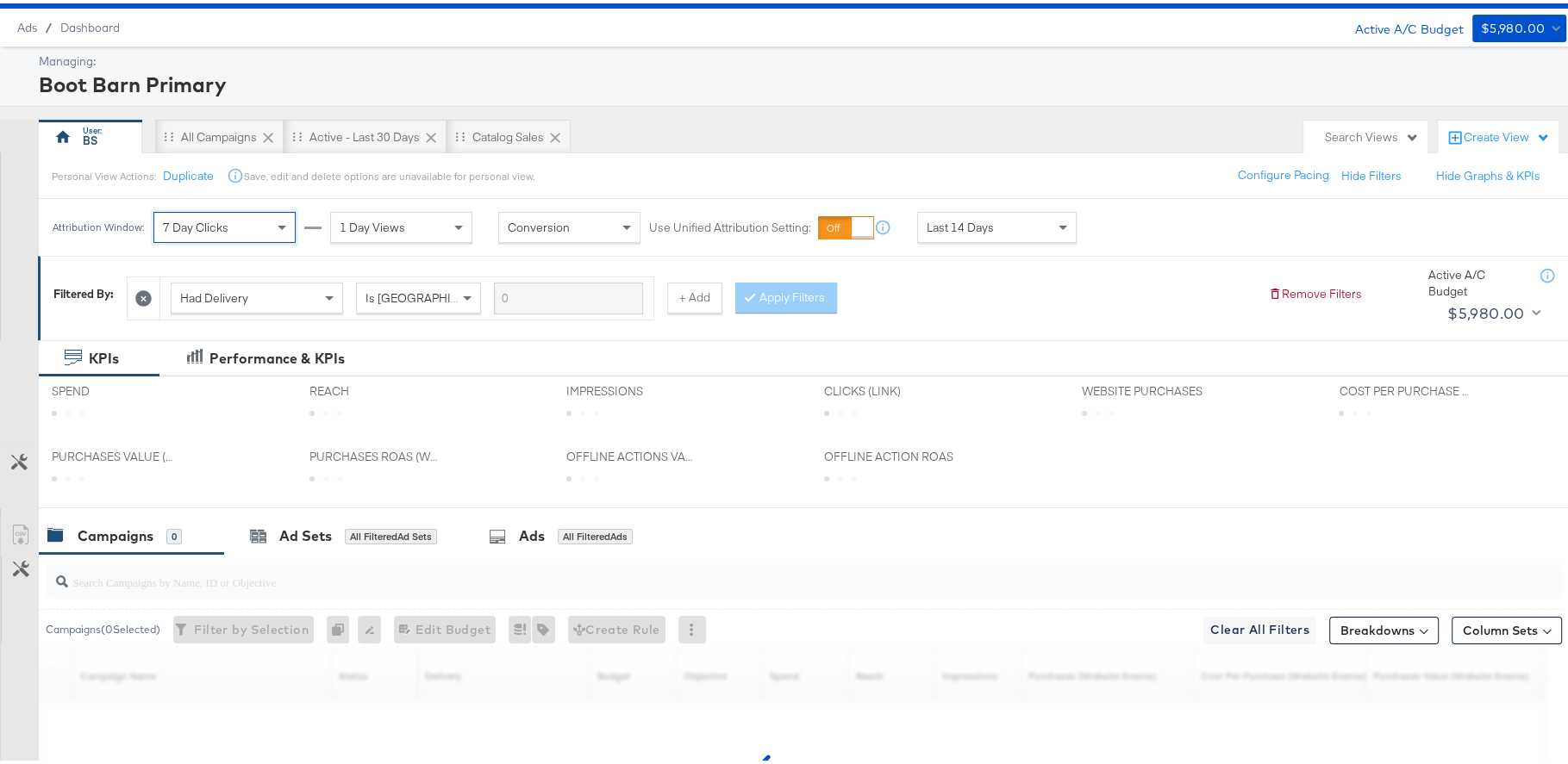
click at [687, 162] on div "Personal View Actions: Duplicate Save, edit and delete options are unavailable …" at bounding box center [810, 172] width 1545 height 46
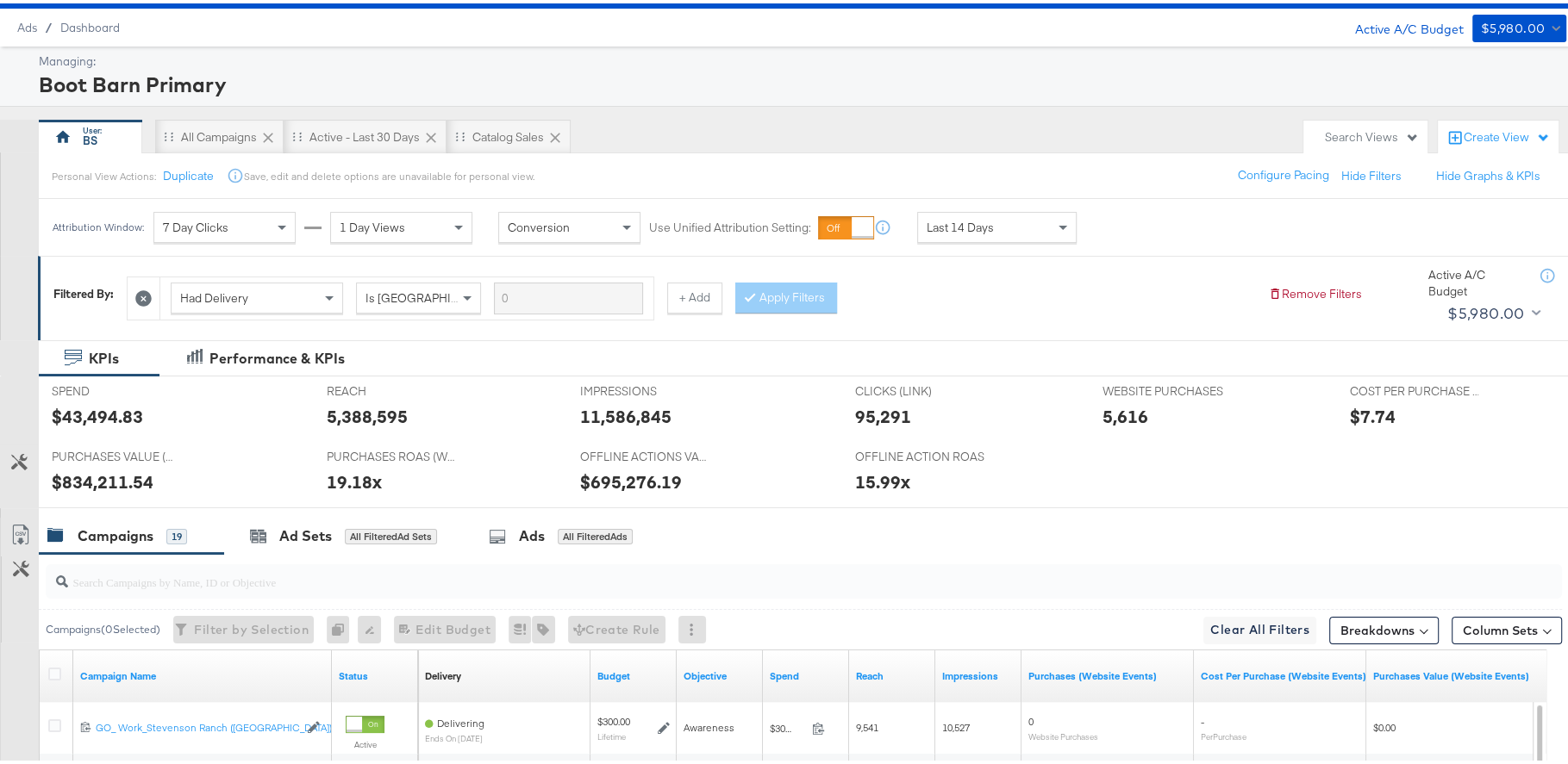
click at [811, 389] on div "IMPRESSIONS IMPRESSIONS 11,586,845" at bounding box center [704, 405] width 275 height 65
click at [629, 481] on div "$695,276.19" at bounding box center [631, 478] width 101 height 25
drag, startPoint x: 629, startPoint y: 481, endPoint x: 653, endPoint y: 484, distance: 24.2
click at [629, 481] on div "$695,276.19" at bounding box center [631, 478] width 101 height 25
click at [755, 483] on div "$695,276.19" at bounding box center [704, 478] width 249 height 25
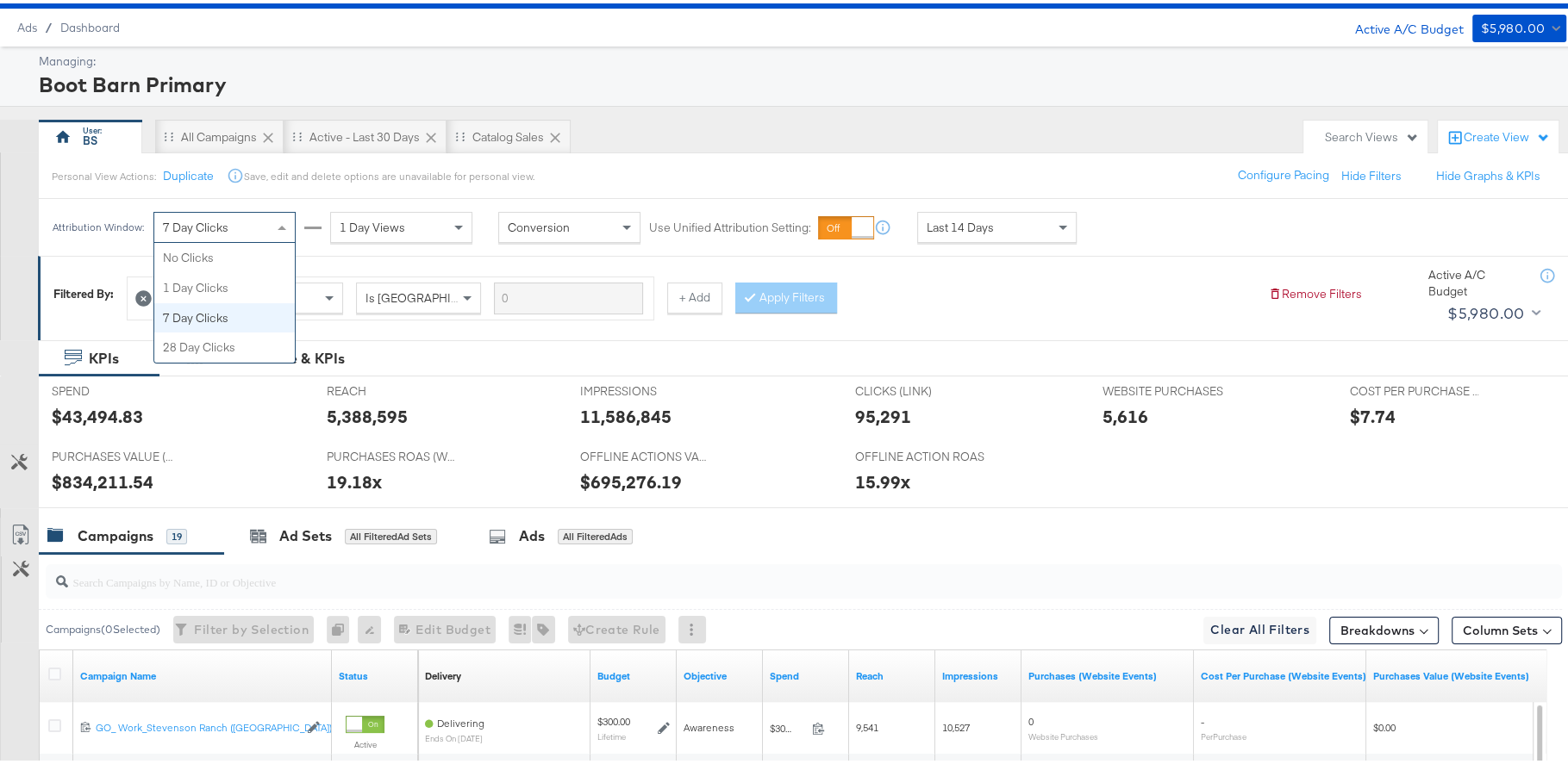
click at [256, 230] on div "7 Day Clicks" at bounding box center [224, 224] width 141 height 30
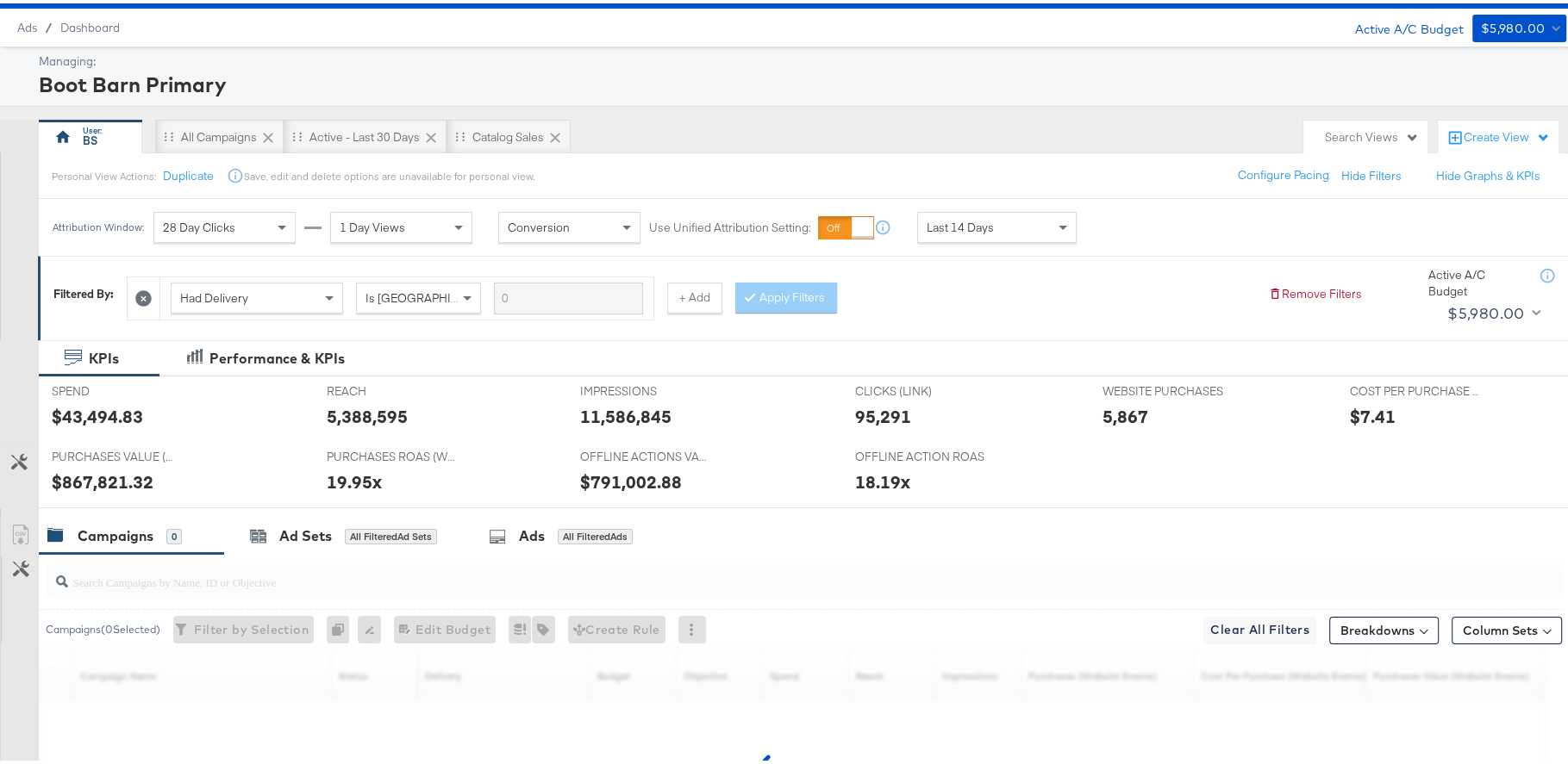
click at [715, 478] on div at bounding box center [711, 482] width 52 height 18
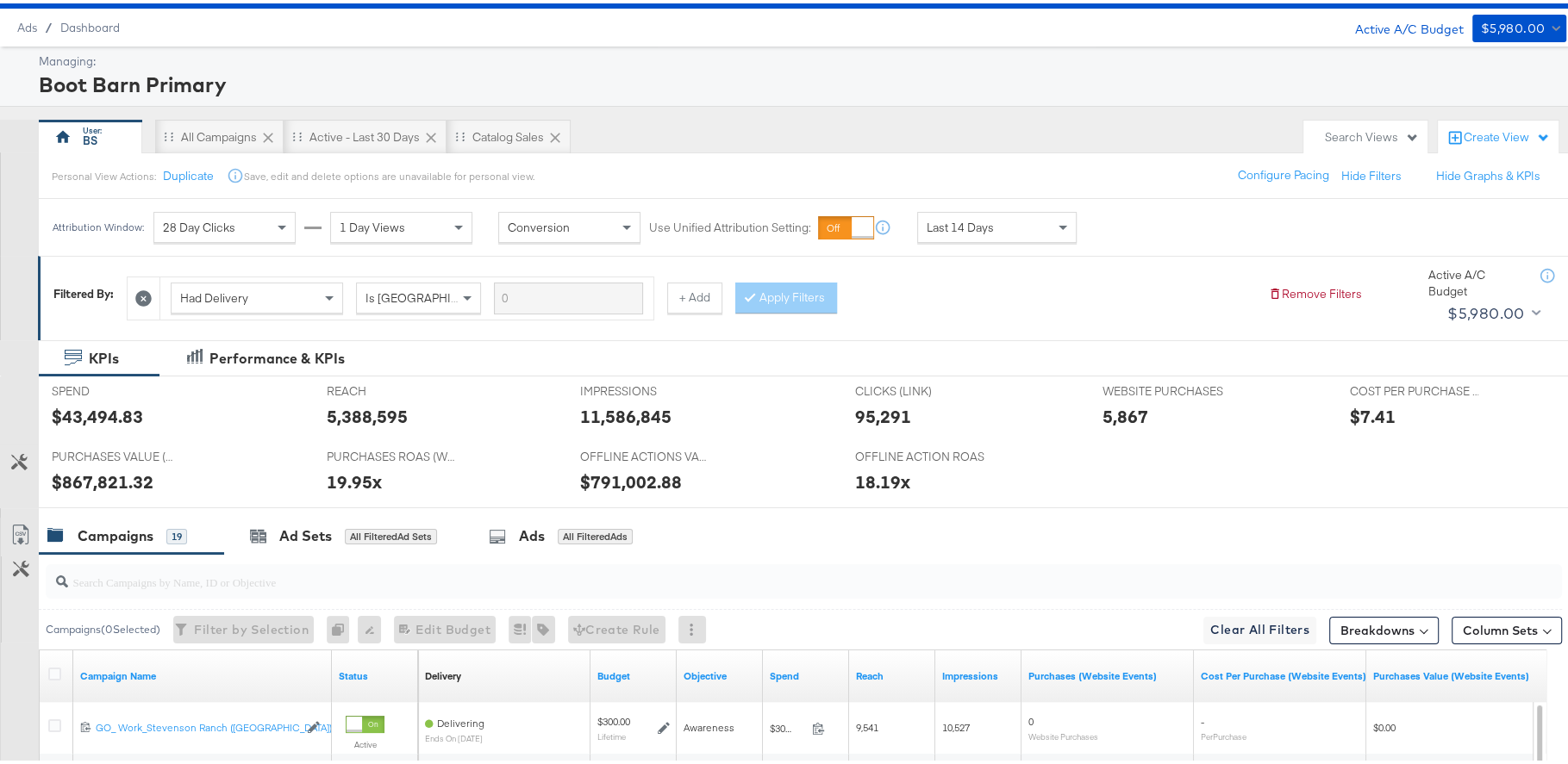
click at [608, 483] on div "$791,002.88" at bounding box center [631, 478] width 101 height 25
drag, startPoint x: 608, startPoint y: 483, endPoint x: 687, endPoint y: 483, distance: 79.0
click at [608, 483] on div "$791,002.88" at bounding box center [631, 478] width 101 height 25
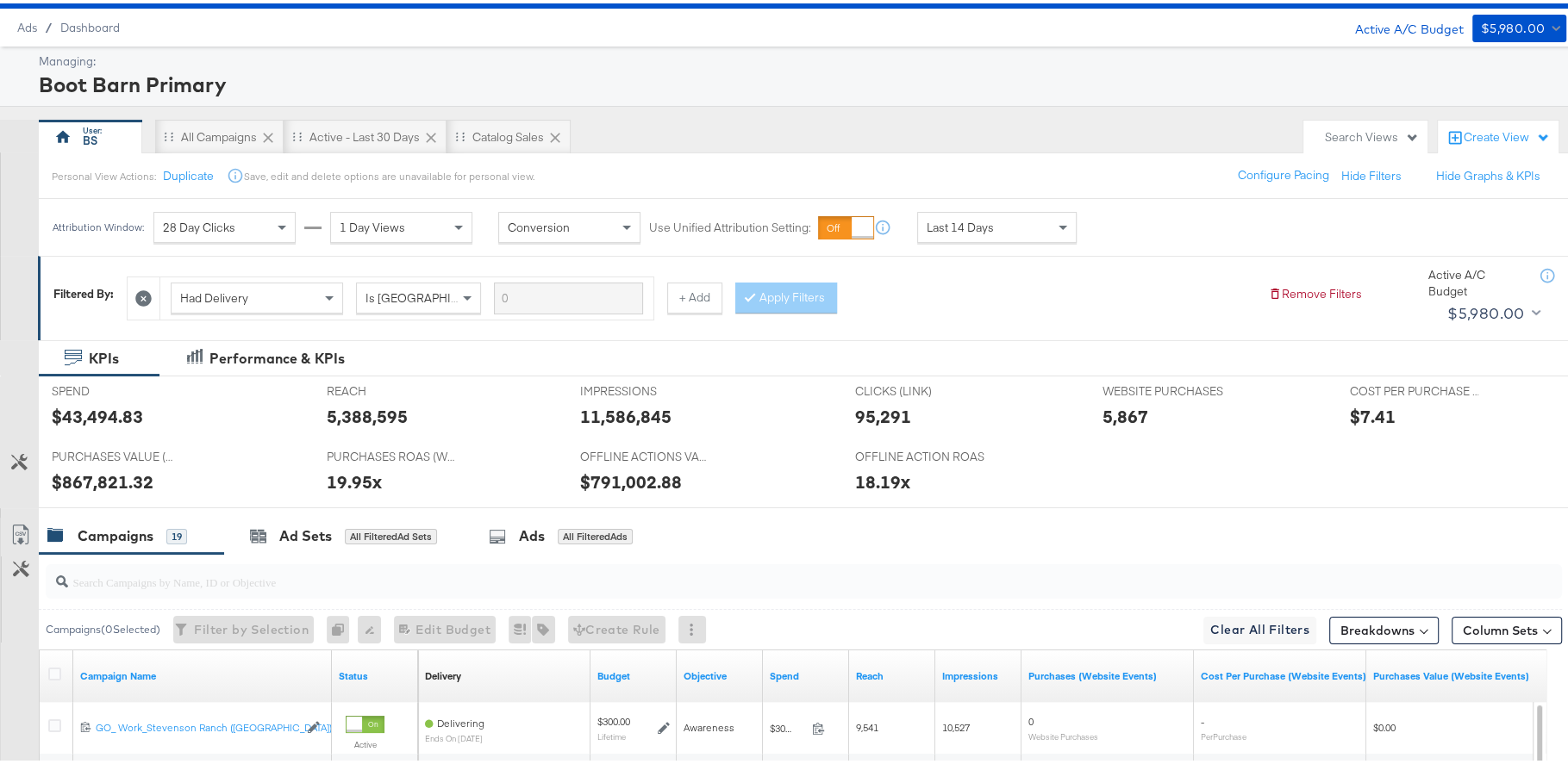
drag, startPoint x: 778, startPoint y: 461, endPoint x: 749, endPoint y: 459, distance: 29.1
click at [778, 461] on div "OFFLINE ACTIONS VALUE OFFLINE ACTIONS VALUE $791,002.88" at bounding box center [704, 471] width 275 height 65
click at [245, 210] on div "28 Day Clicks" at bounding box center [224, 224] width 141 height 30
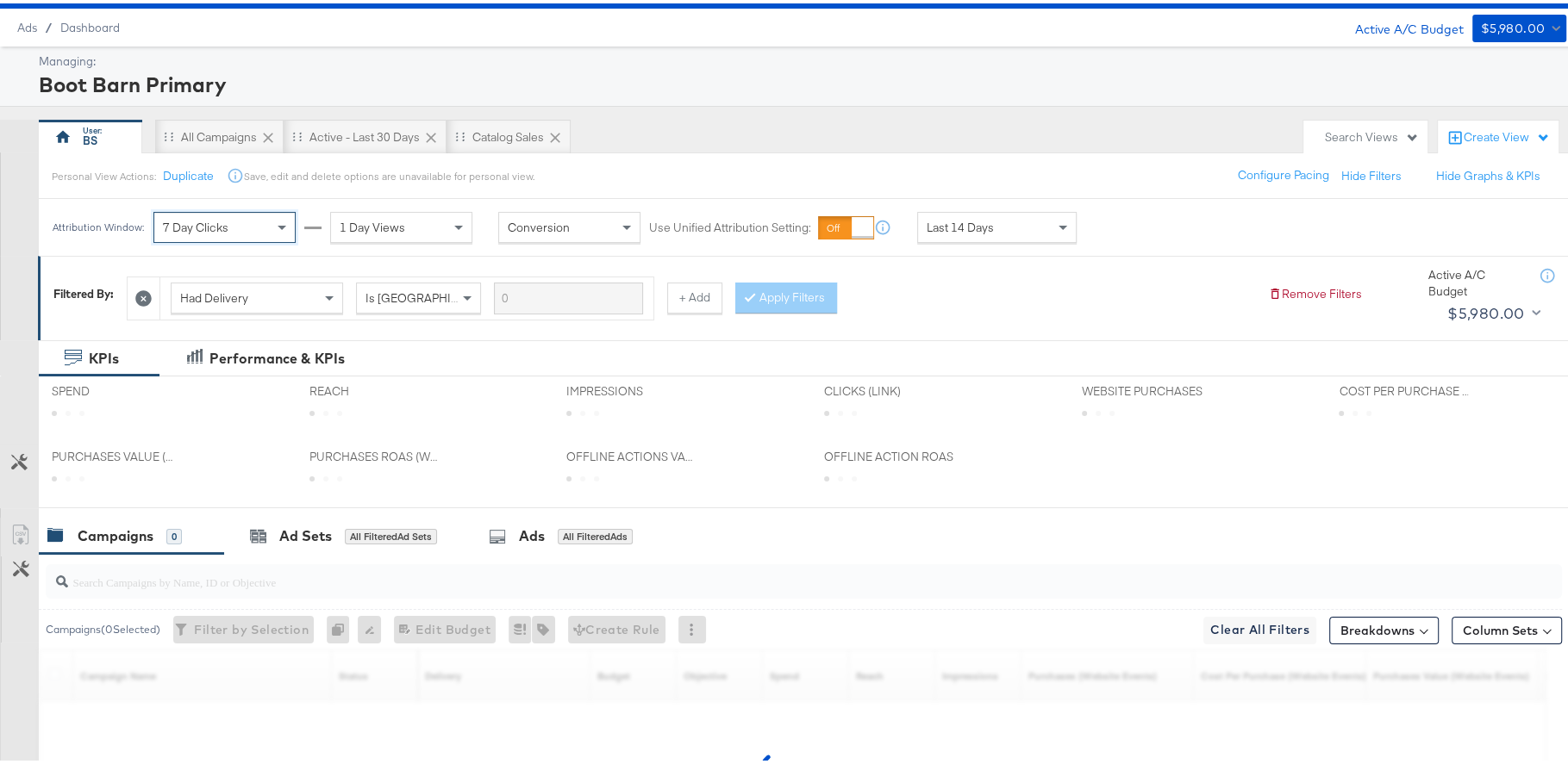
click at [782, 466] on div "OFFLINE ACTIONS VALUE OFFLINE ACTIONS VALUE" at bounding box center [682, 471] width 258 height 65
